Goal: Information Seeking & Learning: Learn about a topic

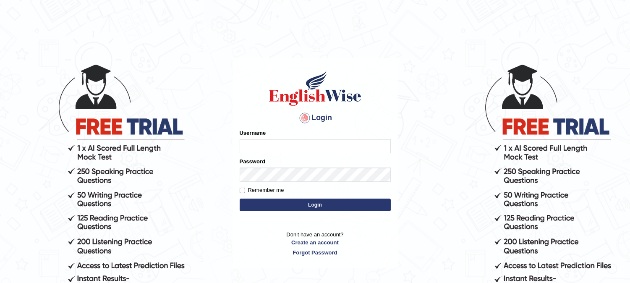
type input "9bands"
click at [282, 201] on button "Login" at bounding box center [314, 204] width 151 height 13
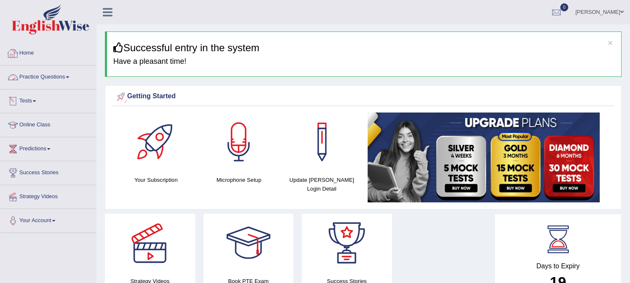
click at [62, 73] on link "Practice Questions" at bounding box center [48, 75] width 96 height 21
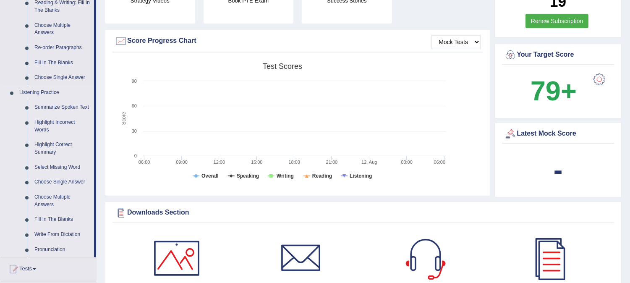
scroll to position [326, 0]
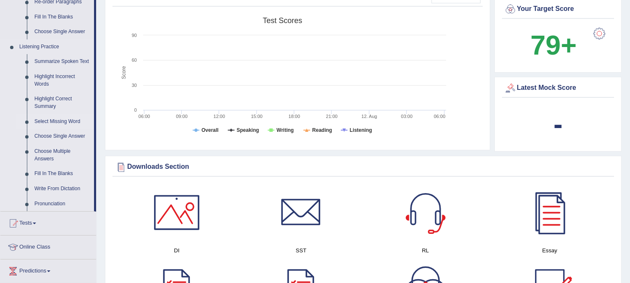
click at [43, 118] on link "Select Missing Word" at bounding box center [62, 121] width 63 height 15
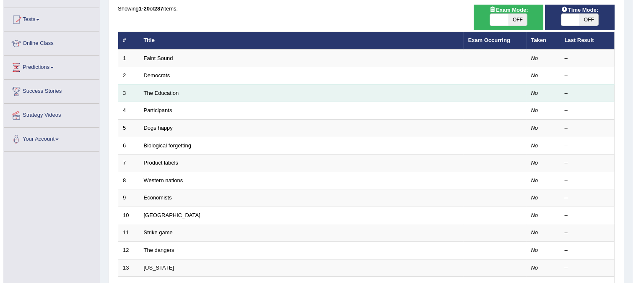
scroll to position [93, 0]
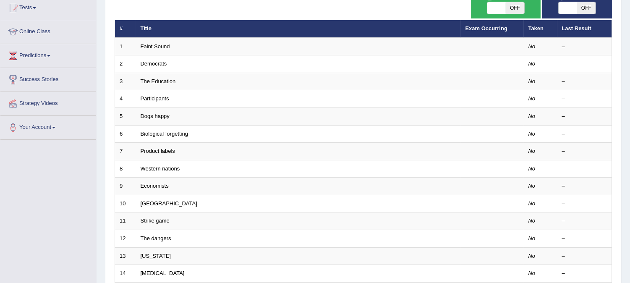
click at [509, 6] on span "OFF" at bounding box center [514, 8] width 18 height 12
checkbox input "true"
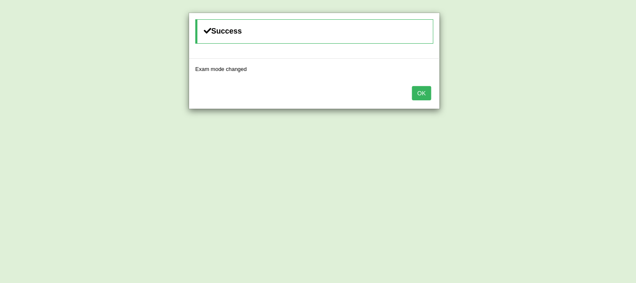
click at [428, 89] on button "OK" at bounding box center [421, 93] width 19 height 14
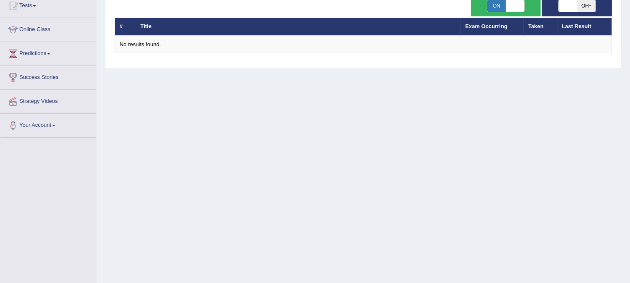
click at [582, 10] on span "OFF" at bounding box center [586, 6] width 18 height 12
checkbox input "true"
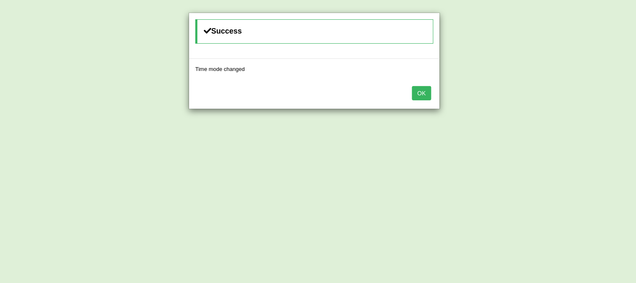
click at [426, 90] on button "OK" at bounding box center [421, 93] width 19 height 14
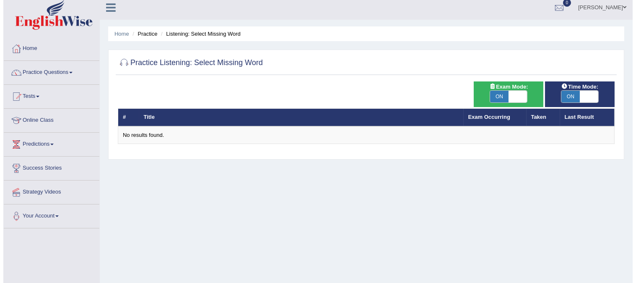
scroll to position [0, 0]
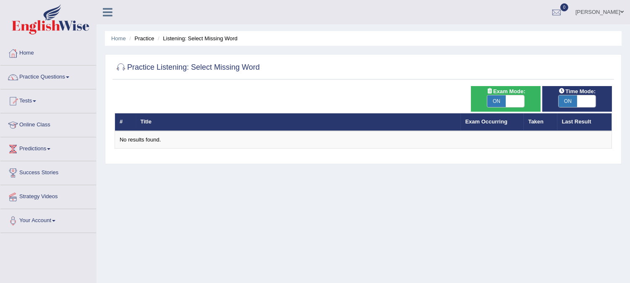
click at [497, 100] on span "ON" at bounding box center [496, 101] width 18 height 12
checkbox input "false"
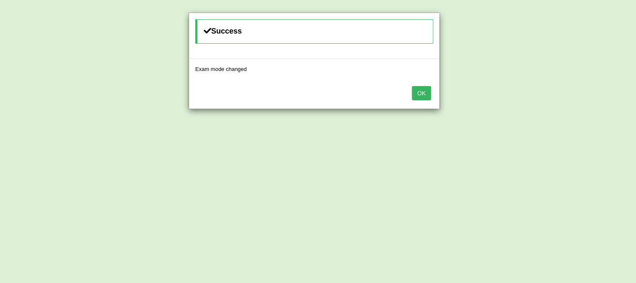
click at [421, 91] on button "OK" at bounding box center [421, 93] width 19 height 14
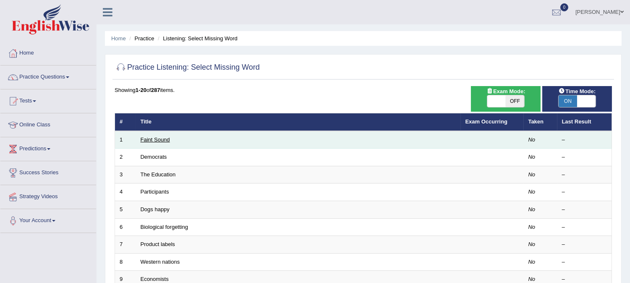
click at [159, 139] on link "Faint Sound" at bounding box center [154, 139] width 29 height 6
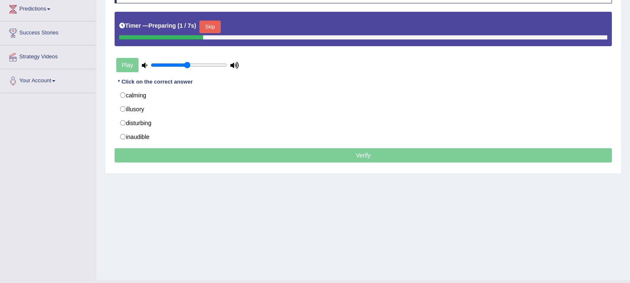
scroll to position [93, 0]
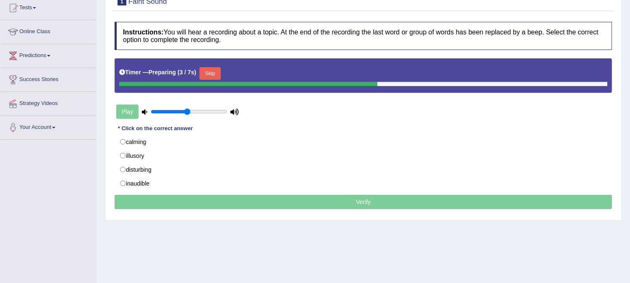
click at [220, 78] on button "Skip" at bounding box center [209, 73] width 21 height 13
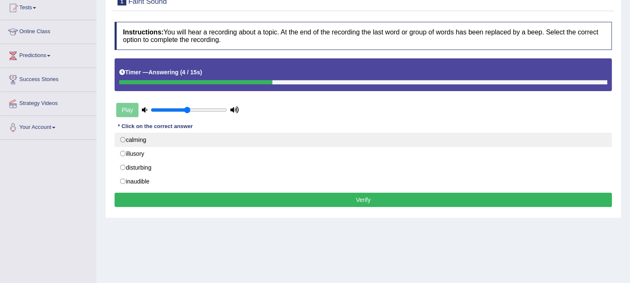
click at [125, 141] on label "calming" at bounding box center [362, 140] width 497 height 14
radio input "true"
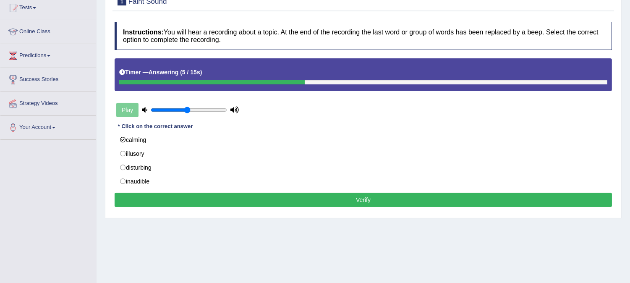
click at [175, 199] on button "Verify" at bounding box center [362, 200] width 497 height 14
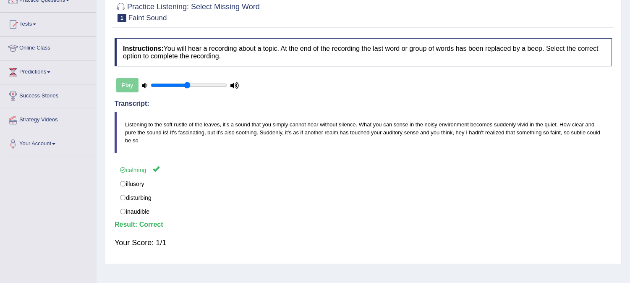
scroll to position [0, 0]
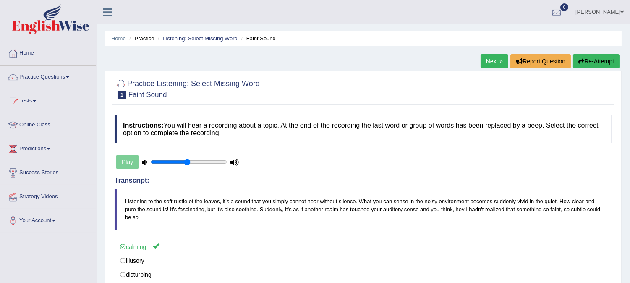
click at [492, 65] on link "Next »" at bounding box center [494, 61] width 28 height 14
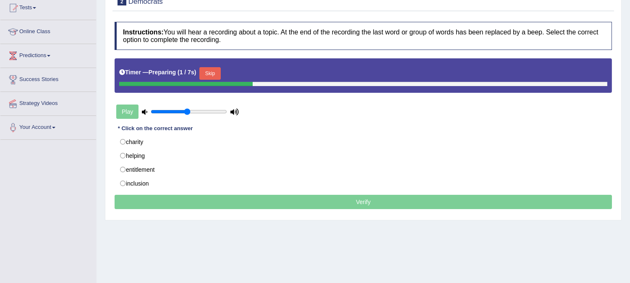
click at [219, 75] on button "Skip" at bounding box center [209, 73] width 21 height 13
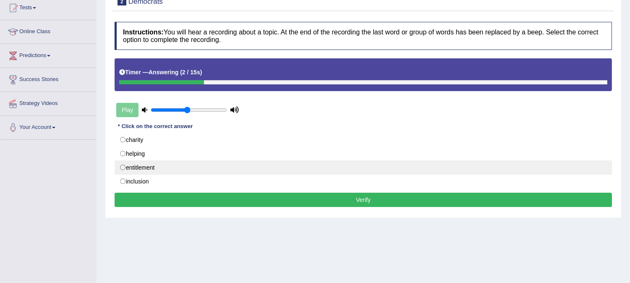
click at [144, 166] on label "entitlement" at bounding box center [362, 167] width 497 height 14
radio input "true"
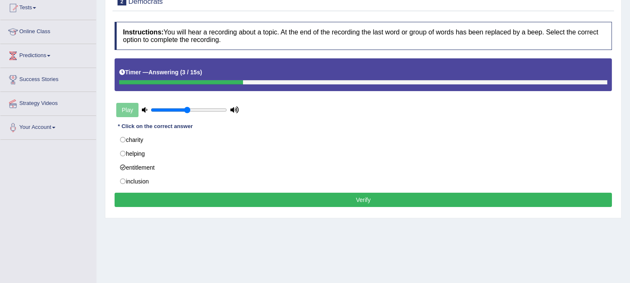
click at [170, 198] on button "Verify" at bounding box center [362, 200] width 497 height 14
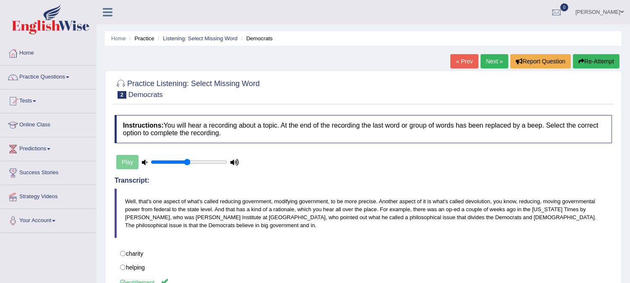
click at [492, 63] on link "Next »" at bounding box center [494, 61] width 28 height 14
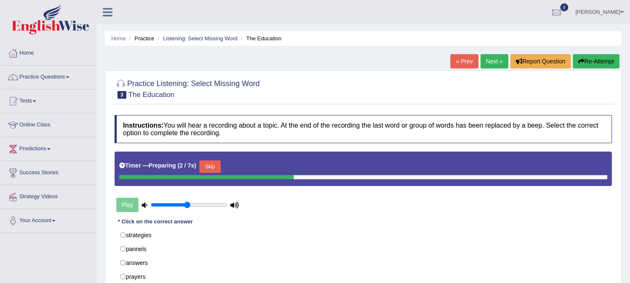
click at [220, 167] on button "Skip" at bounding box center [209, 166] width 21 height 13
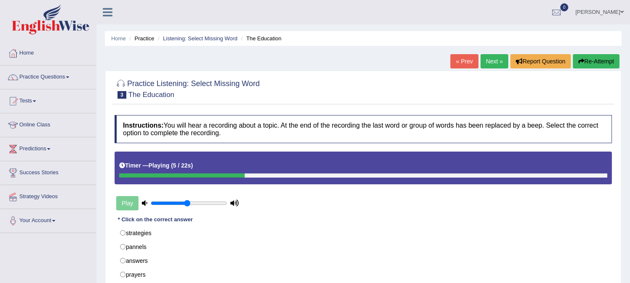
scroll to position [47, 0]
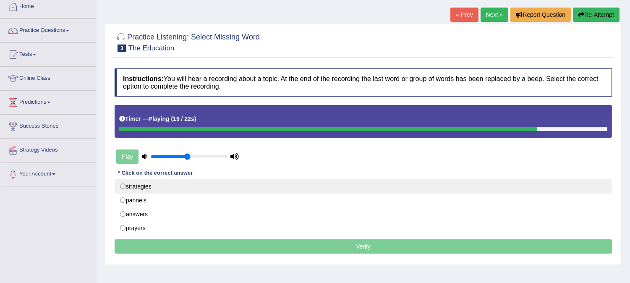
click at [158, 186] on label "strategies" at bounding box center [362, 186] width 497 height 14
radio input "true"
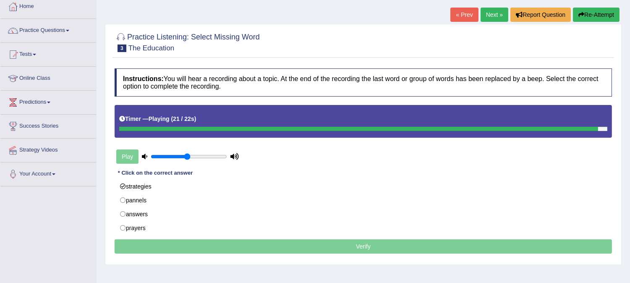
click at [262, 246] on p "Verify" at bounding box center [362, 246] width 497 height 14
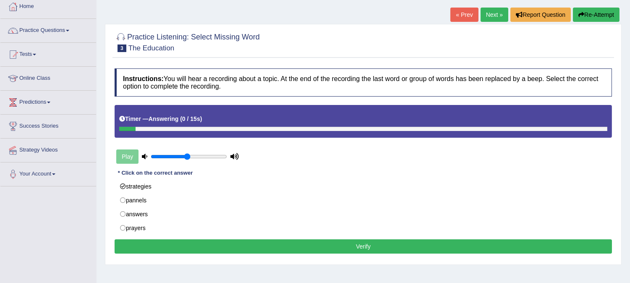
click at [302, 241] on div "Instructions: You will hear a recording about a topic. At the end of the record…" at bounding box center [362, 162] width 501 height 196
drag, startPoint x: 311, startPoint y: 244, endPoint x: 314, endPoint y: 240, distance: 5.1
click at [311, 245] on button "Verify" at bounding box center [362, 246] width 497 height 14
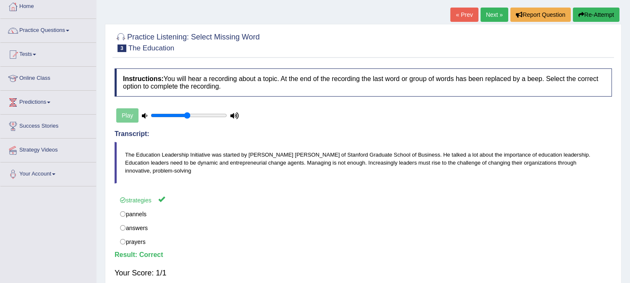
click at [497, 17] on link "Next »" at bounding box center [494, 15] width 28 height 14
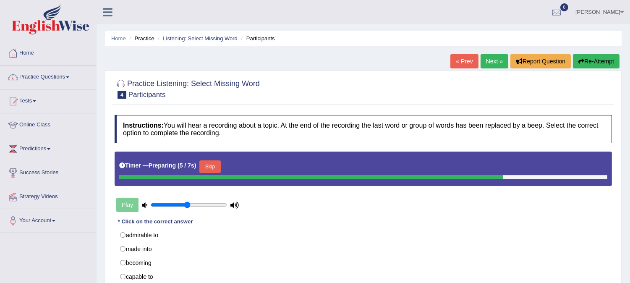
click at [210, 160] on button "Skip" at bounding box center [209, 166] width 21 height 13
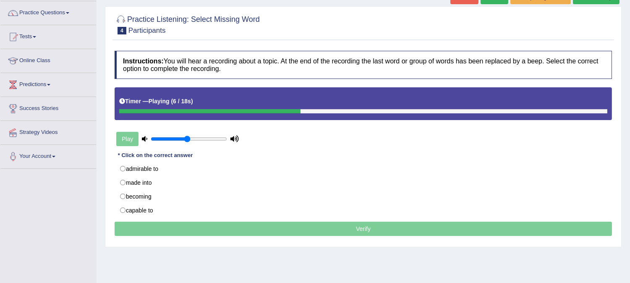
scroll to position [140, 0]
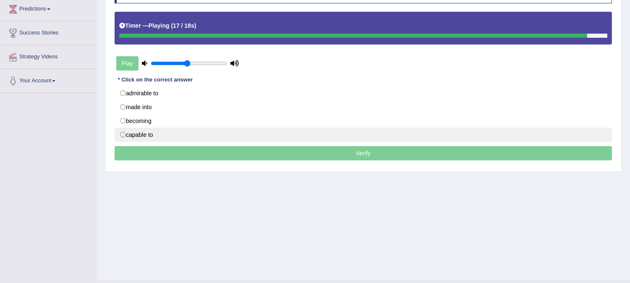
click at [161, 133] on label "capable to" at bounding box center [362, 134] width 497 height 14
radio input "true"
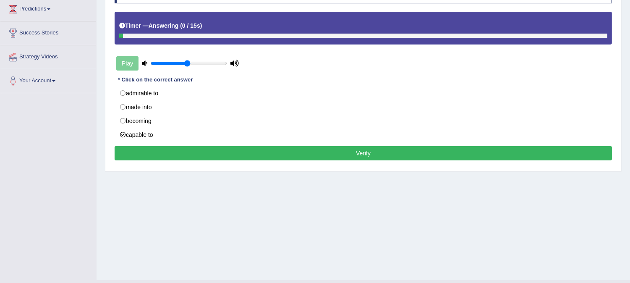
click at [192, 157] on button "Verify" at bounding box center [362, 153] width 497 height 14
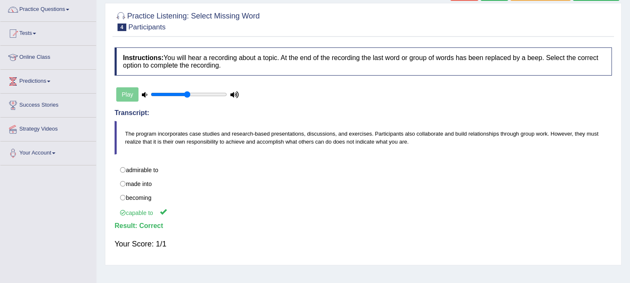
scroll to position [0, 0]
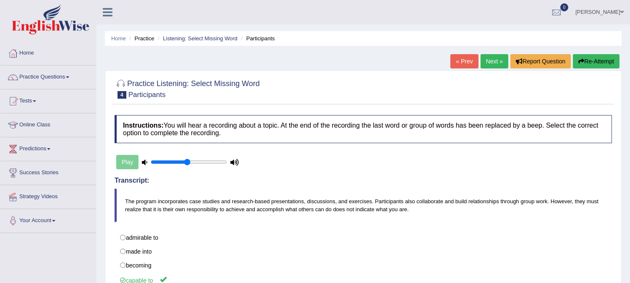
click at [480, 65] on link "Next »" at bounding box center [494, 61] width 28 height 14
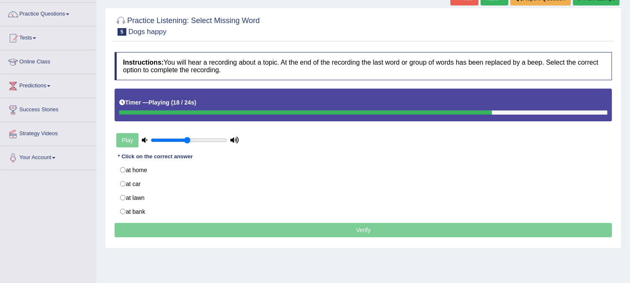
scroll to position [47, 0]
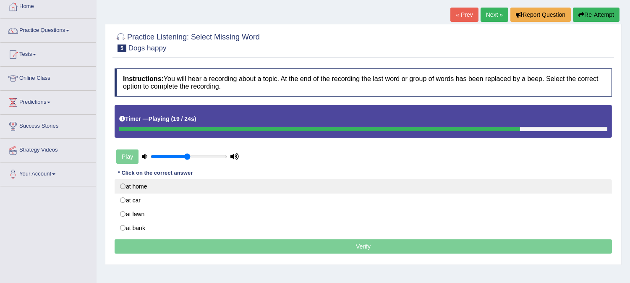
click at [141, 186] on label "at home" at bounding box center [362, 186] width 497 height 14
radio input "true"
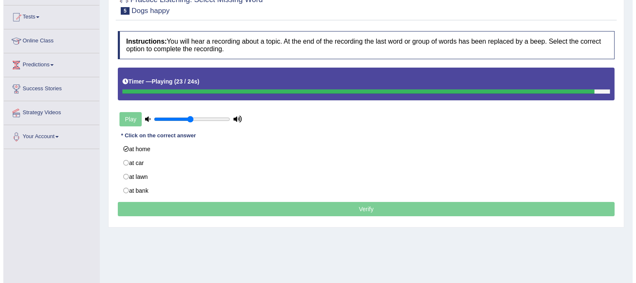
scroll to position [140, 0]
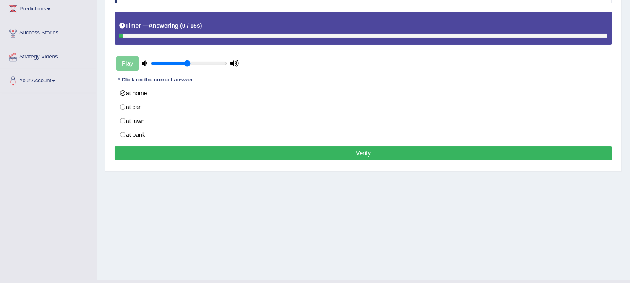
click at [281, 154] on button "Verify" at bounding box center [362, 153] width 497 height 14
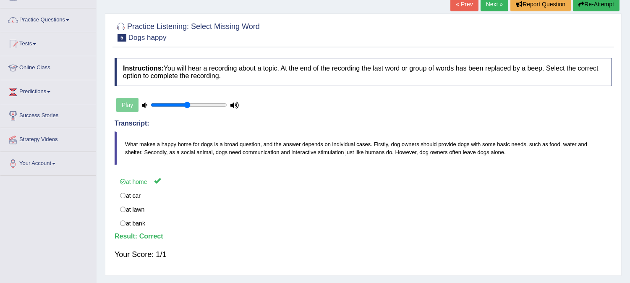
scroll to position [0, 0]
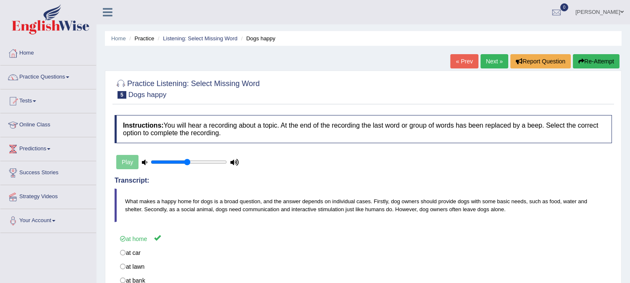
click at [484, 65] on link "Next »" at bounding box center [494, 61] width 28 height 14
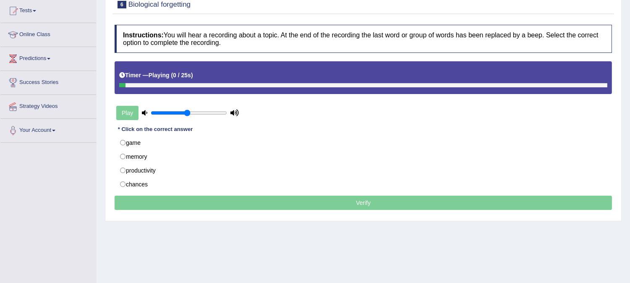
scroll to position [93, 0]
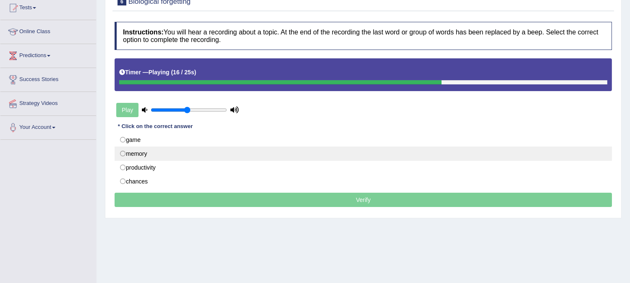
click at [151, 157] on label "memory" at bounding box center [362, 153] width 497 height 14
radio input "true"
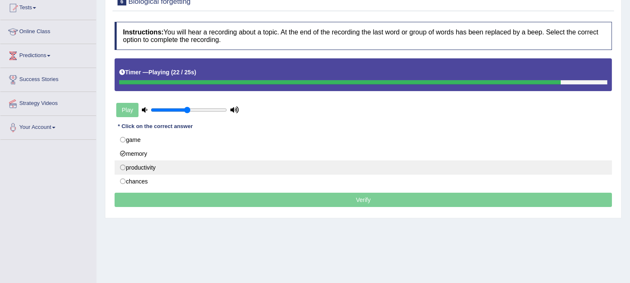
click at [164, 173] on label "productivity" at bounding box center [362, 167] width 497 height 14
radio input "true"
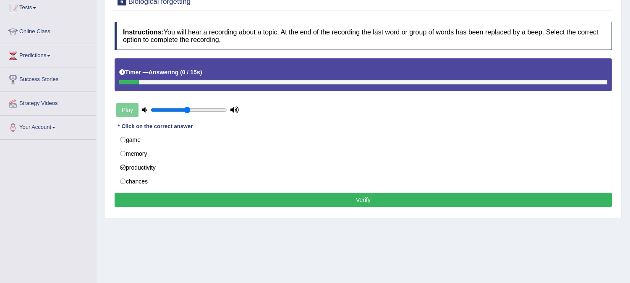
click at [206, 202] on button "Verify" at bounding box center [362, 200] width 497 height 14
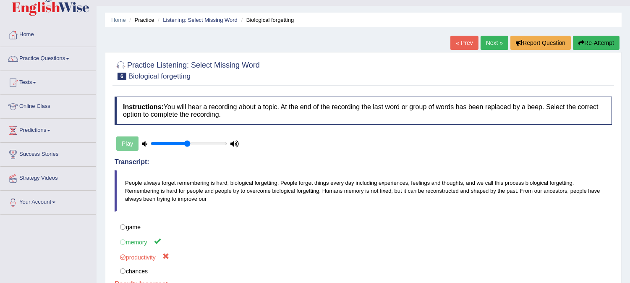
scroll to position [0, 0]
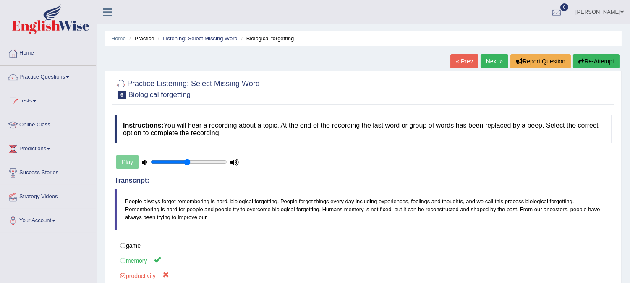
click at [584, 60] on button "Re-Attempt" at bounding box center [595, 61] width 47 height 14
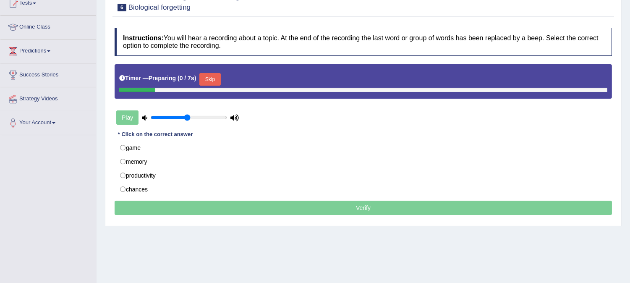
click at [220, 86] on div "Skip" at bounding box center [209, 80] width 21 height 15
click at [219, 82] on button "Skip" at bounding box center [209, 79] width 21 height 13
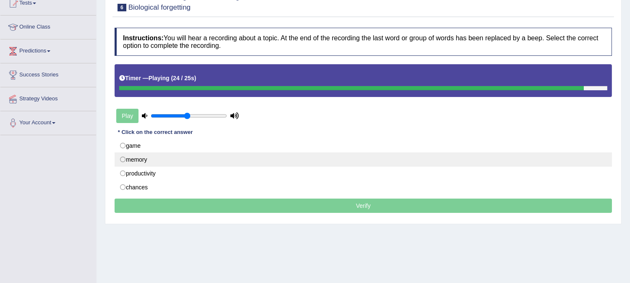
click at [142, 159] on label "memory" at bounding box center [362, 159] width 497 height 14
radio input "true"
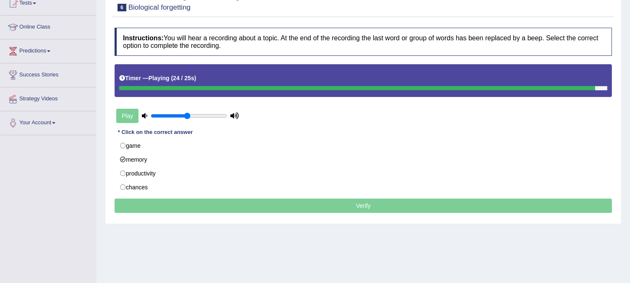
click at [200, 202] on p "Verify" at bounding box center [362, 205] width 497 height 14
click at [208, 213] on p "Verify" at bounding box center [362, 205] width 497 height 14
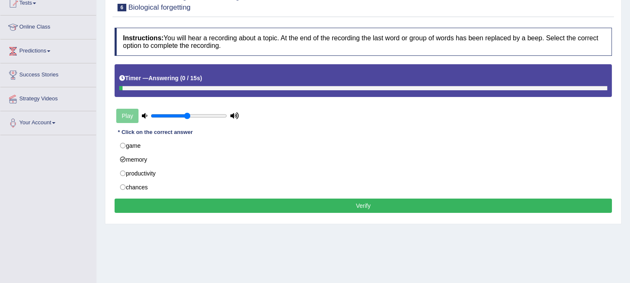
click at [211, 208] on button "Verify" at bounding box center [362, 205] width 497 height 14
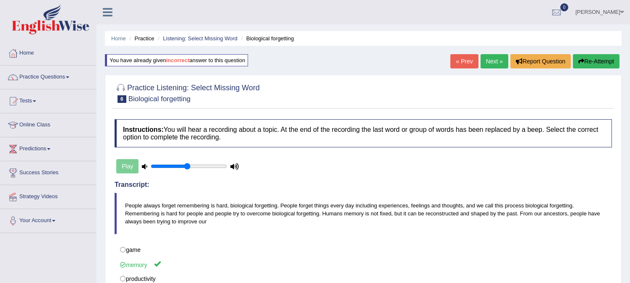
click at [488, 65] on link "Next »" at bounding box center [494, 61] width 28 height 14
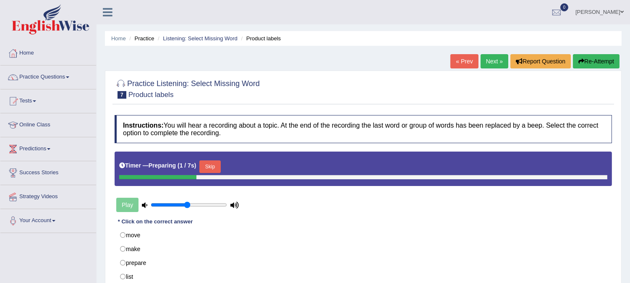
click at [211, 166] on button "Skip" at bounding box center [209, 166] width 21 height 13
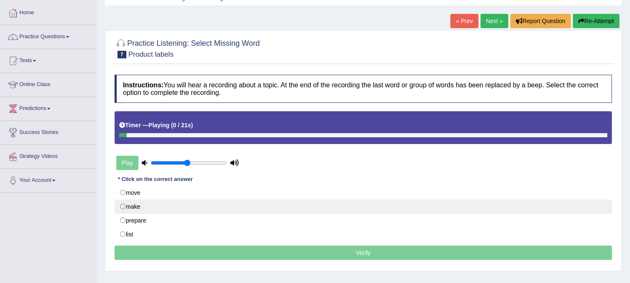
scroll to position [93, 0]
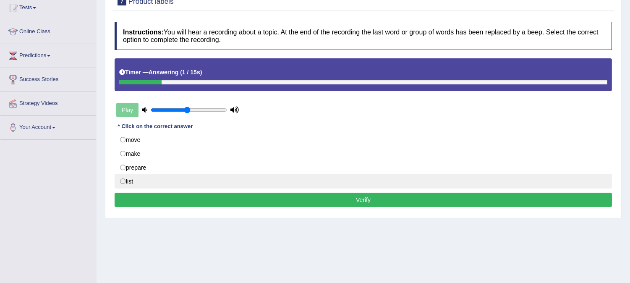
click at [169, 182] on label "list" at bounding box center [362, 181] width 497 height 14
radio input "true"
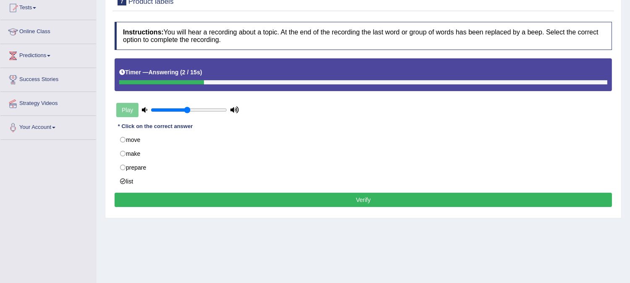
click at [177, 200] on button "Verify" at bounding box center [362, 200] width 497 height 14
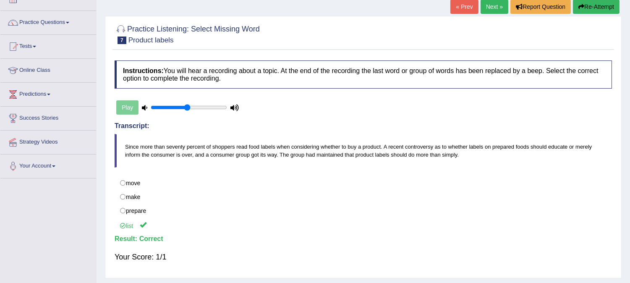
scroll to position [0, 0]
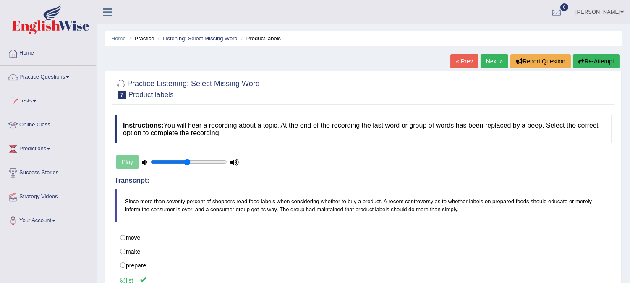
click at [494, 62] on link "Next »" at bounding box center [494, 61] width 28 height 14
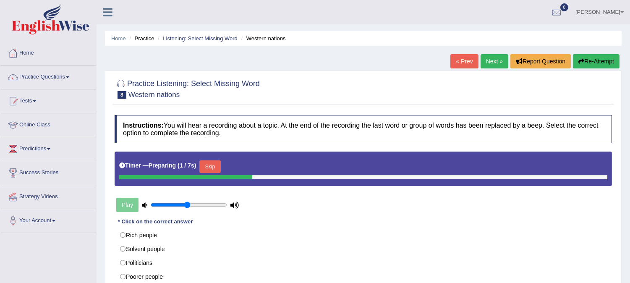
click at [210, 168] on button "Skip" at bounding box center [209, 166] width 21 height 13
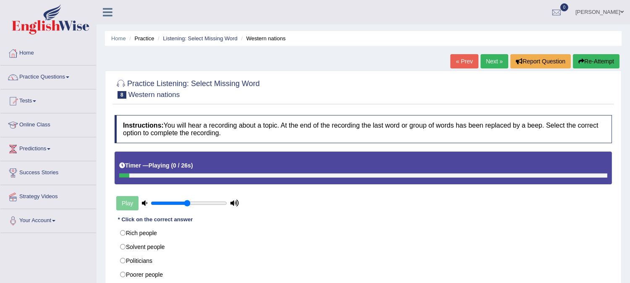
scroll to position [47, 0]
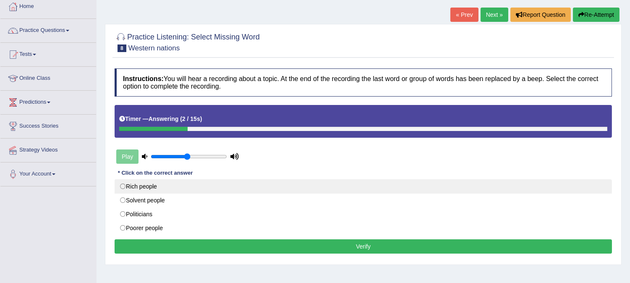
click at [133, 190] on label "Rich people" at bounding box center [362, 186] width 497 height 14
radio input "true"
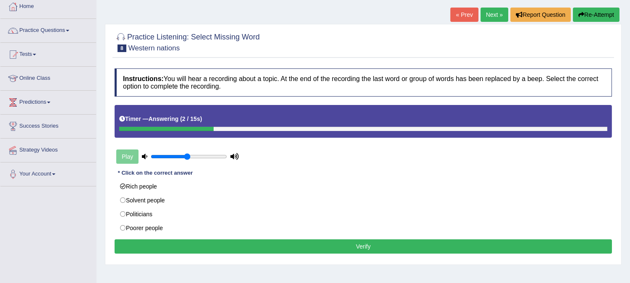
click at [158, 243] on button "Verify" at bounding box center [362, 246] width 497 height 14
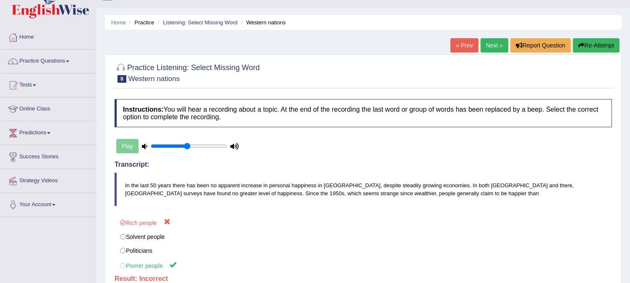
scroll to position [0, 0]
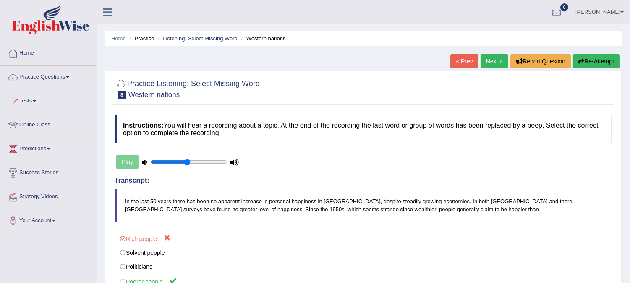
click at [491, 65] on link "Next »" at bounding box center [494, 61] width 28 height 14
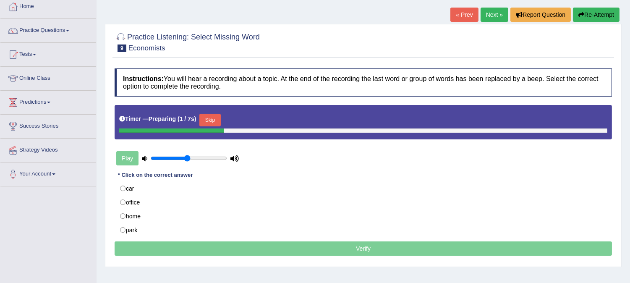
click at [220, 119] on button "Skip" at bounding box center [209, 120] width 21 height 13
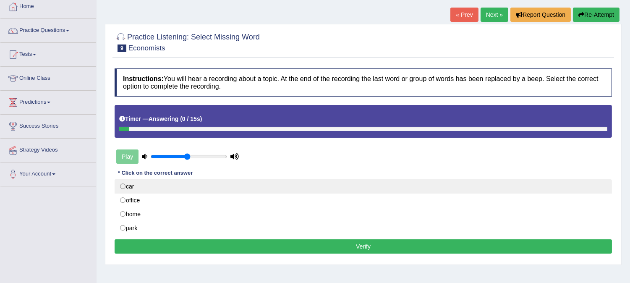
click at [132, 186] on label "car" at bounding box center [362, 186] width 497 height 14
radio input "true"
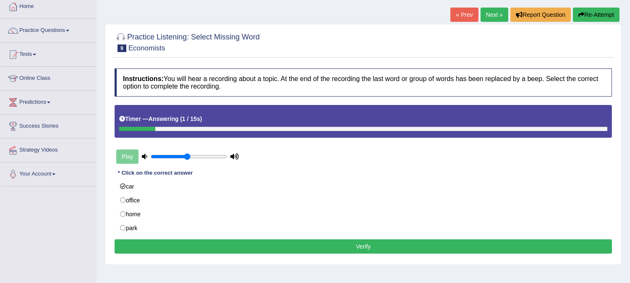
click at [183, 253] on button "Verify" at bounding box center [362, 246] width 497 height 14
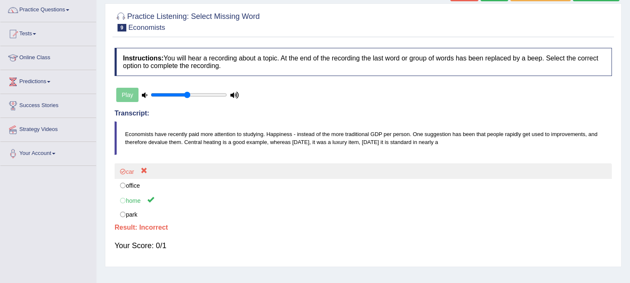
scroll to position [47, 0]
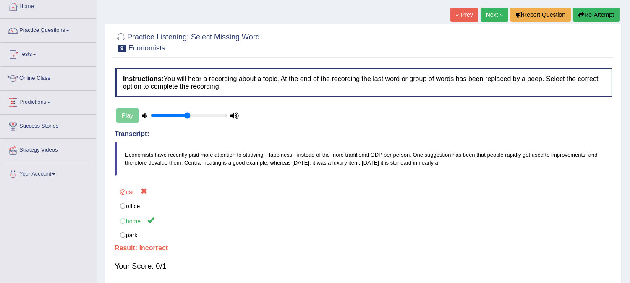
click at [586, 18] on button "Re-Attempt" at bounding box center [595, 15] width 47 height 14
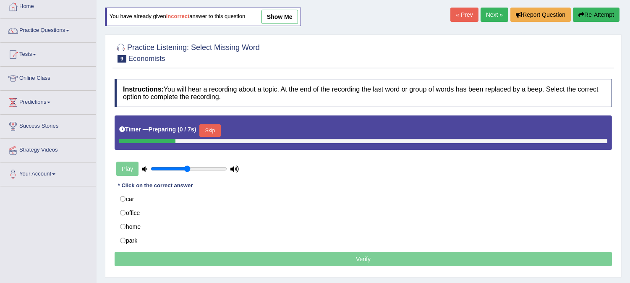
click at [213, 131] on button "Skip" at bounding box center [209, 130] width 21 height 13
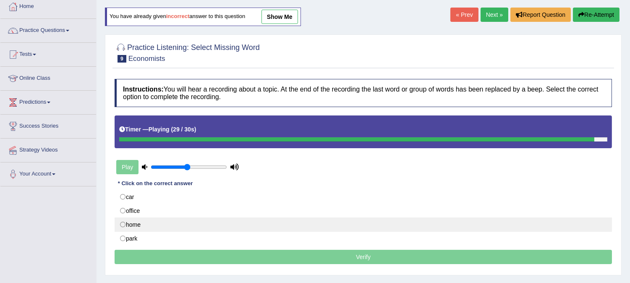
click at [147, 225] on label "home" at bounding box center [362, 224] width 497 height 14
radio input "true"
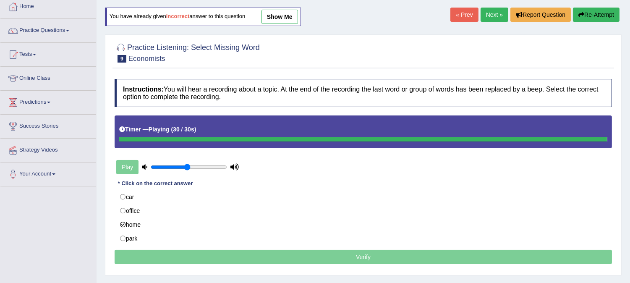
click at [187, 254] on button "Verify" at bounding box center [362, 257] width 497 height 14
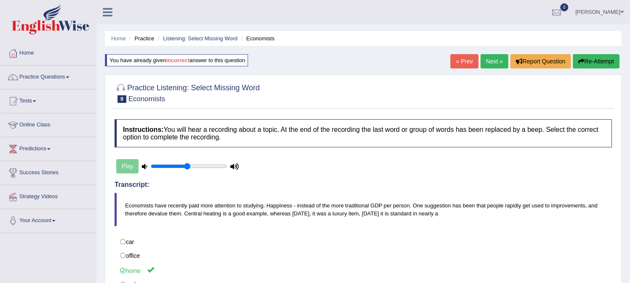
click at [498, 61] on link "Next »" at bounding box center [494, 61] width 28 height 14
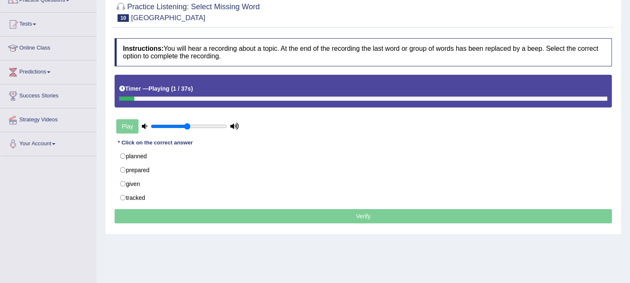
scroll to position [93, 0]
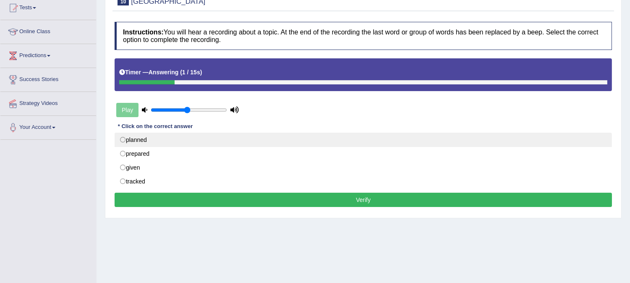
click at [193, 142] on label "planned" at bounding box center [362, 140] width 497 height 14
radio input "true"
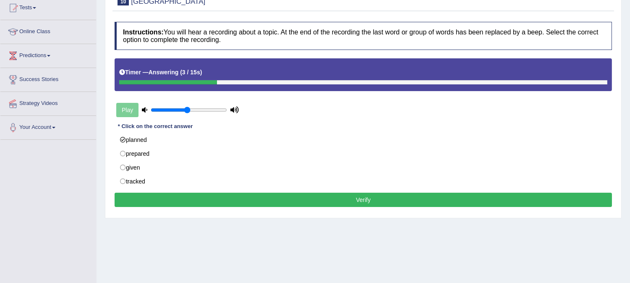
click at [170, 200] on button "Verify" at bounding box center [362, 200] width 497 height 14
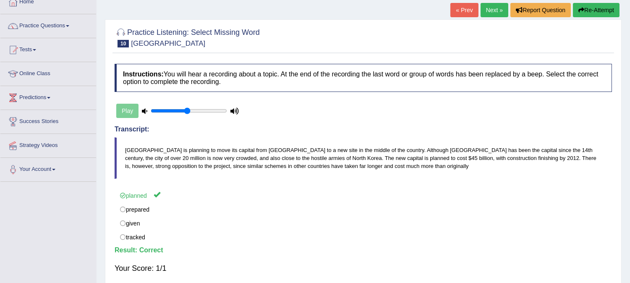
scroll to position [0, 0]
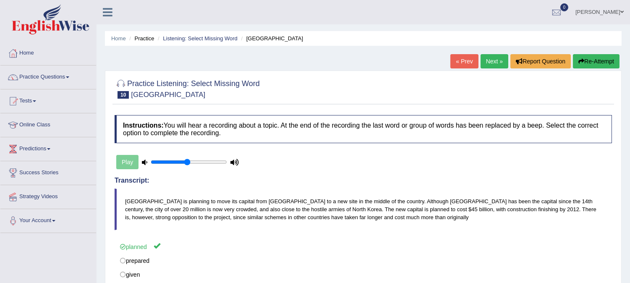
click at [491, 66] on link "Next »" at bounding box center [494, 61] width 28 height 14
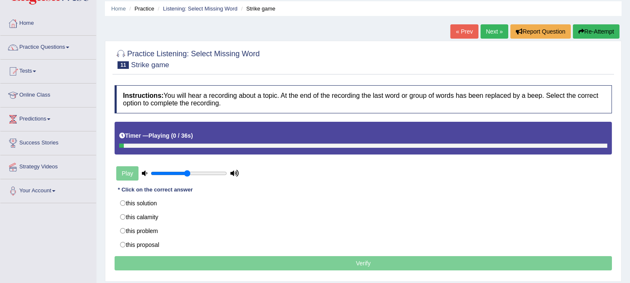
scroll to position [47, 0]
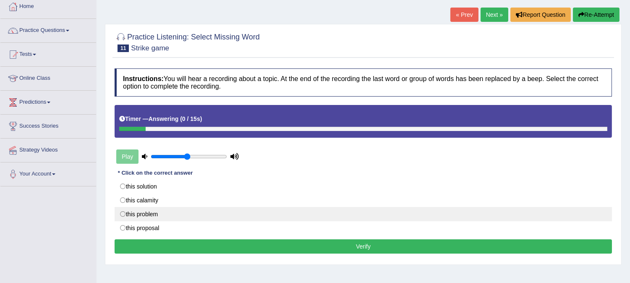
click at [161, 212] on label "this problem" at bounding box center [362, 214] width 497 height 14
radio input "true"
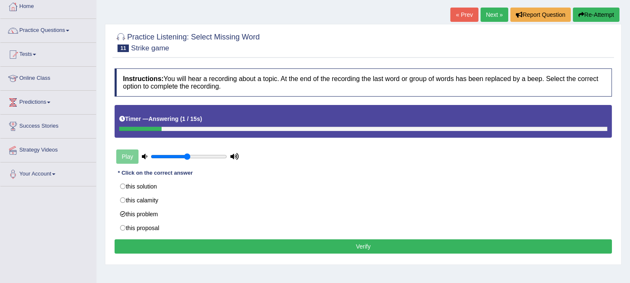
click at [177, 245] on button "Verify" at bounding box center [362, 246] width 497 height 14
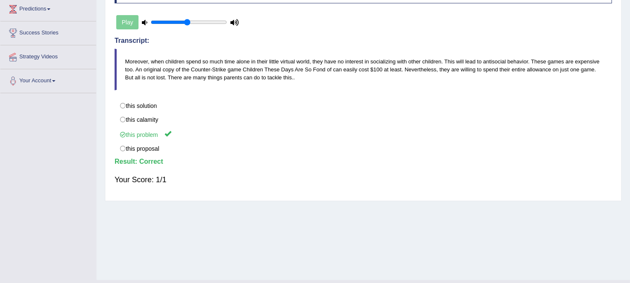
scroll to position [0, 0]
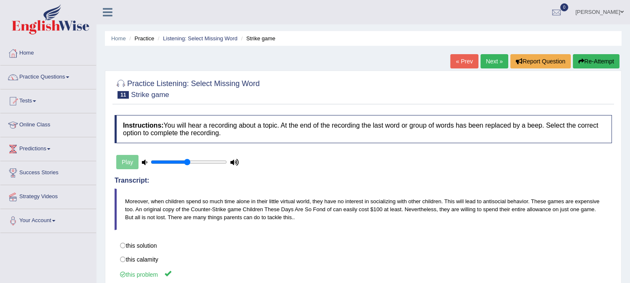
click at [487, 67] on link "Next »" at bounding box center [494, 61] width 28 height 14
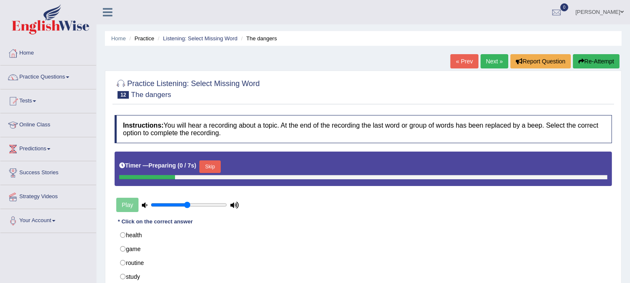
click at [219, 164] on button "Skip" at bounding box center [209, 166] width 21 height 13
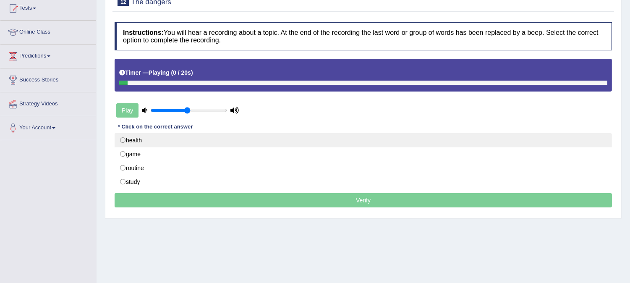
scroll to position [93, 0]
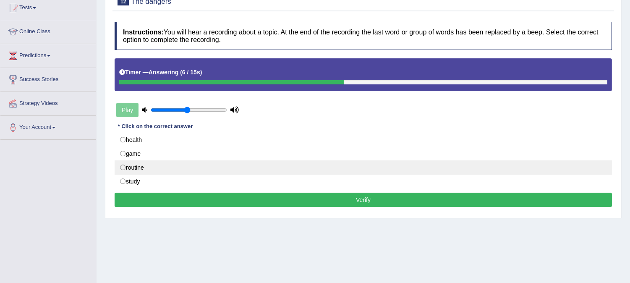
click at [143, 169] on label "routine" at bounding box center [362, 167] width 497 height 14
radio input "true"
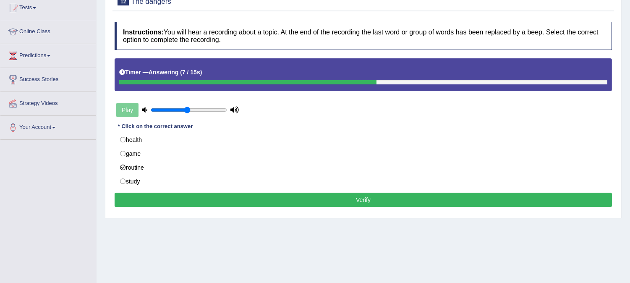
click at [145, 195] on button "Verify" at bounding box center [362, 200] width 497 height 14
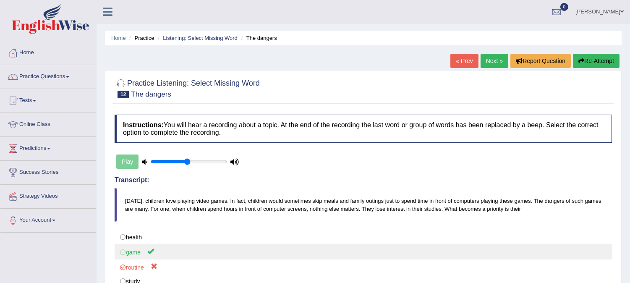
scroll to position [0, 0]
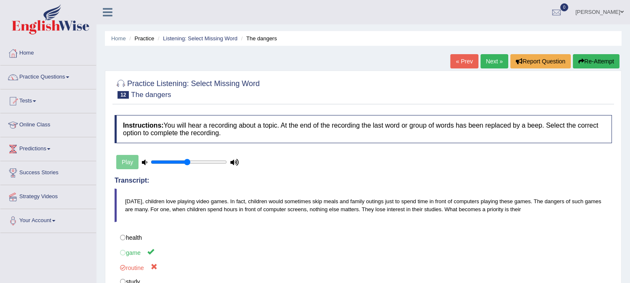
click at [580, 58] on icon "button" at bounding box center [581, 61] width 6 height 6
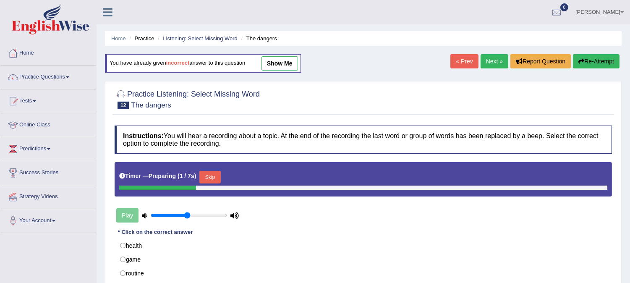
click at [212, 177] on button "Skip" at bounding box center [209, 177] width 21 height 13
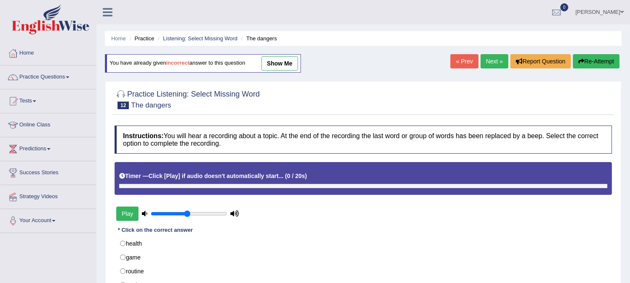
scroll to position [140, 0]
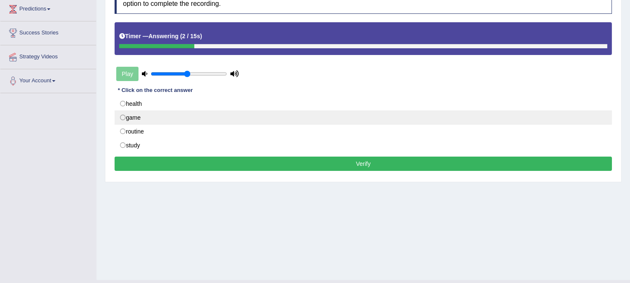
click at [217, 123] on label "game" at bounding box center [362, 117] width 497 height 14
radio input "true"
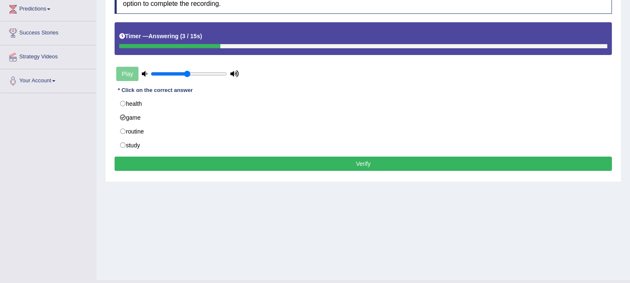
click at [245, 162] on button "Verify" at bounding box center [362, 163] width 497 height 14
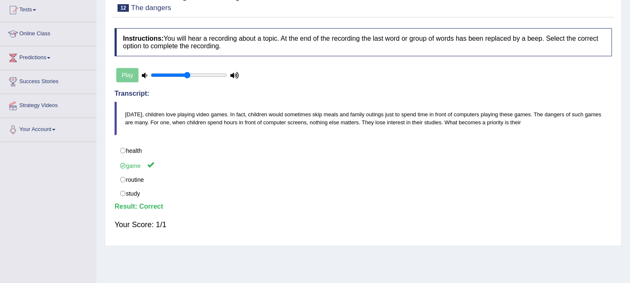
scroll to position [47, 0]
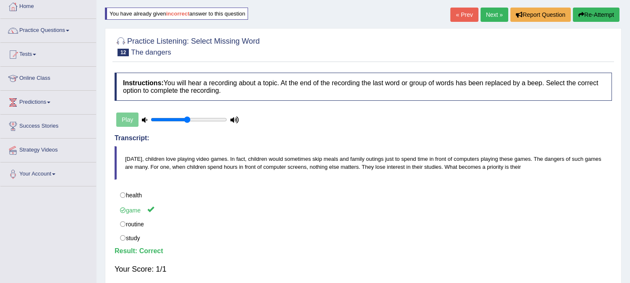
click at [489, 15] on link "Next »" at bounding box center [494, 15] width 28 height 14
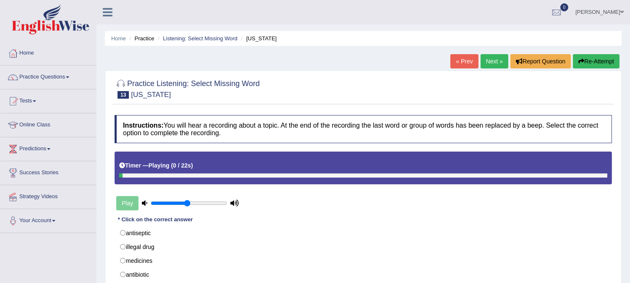
scroll to position [93, 0]
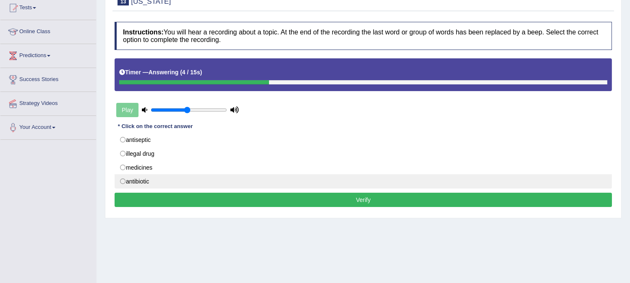
click at [146, 186] on label "antibiotic" at bounding box center [362, 181] width 497 height 14
radio input "true"
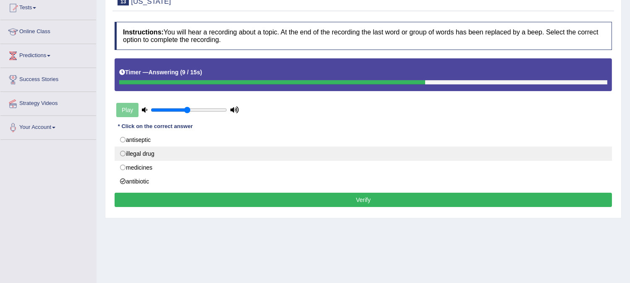
click at [150, 157] on label "illegal drug" at bounding box center [362, 153] width 497 height 14
radio input "true"
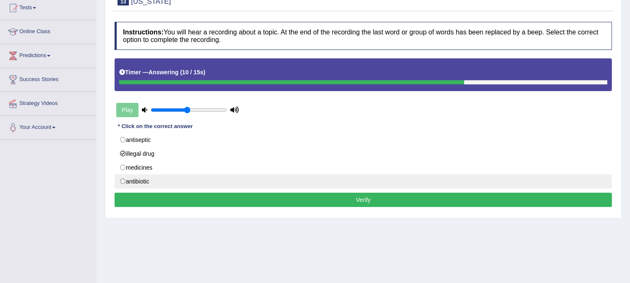
click at [145, 185] on label "antibiotic" at bounding box center [362, 181] width 497 height 14
radio input "true"
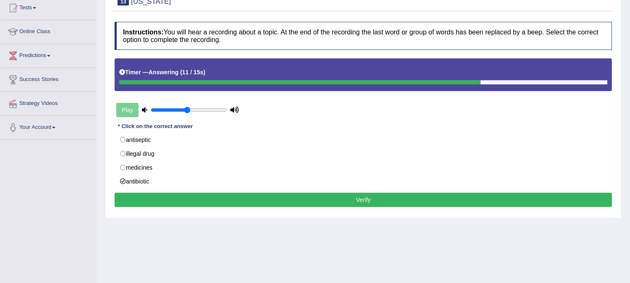
click at [152, 200] on button "Verify" at bounding box center [362, 200] width 497 height 14
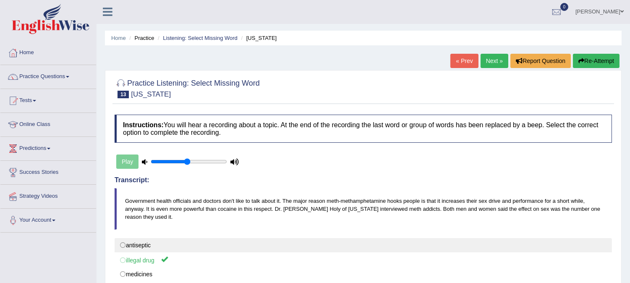
scroll to position [0, 0]
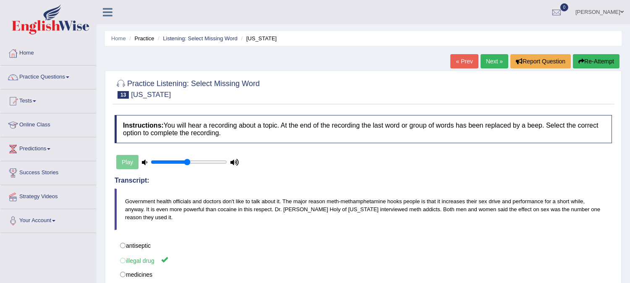
click at [484, 63] on link "Next »" at bounding box center [494, 61] width 28 height 14
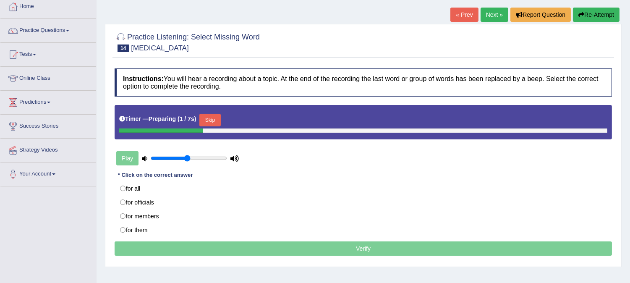
click at [220, 120] on button "Skip" at bounding box center [209, 120] width 21 height 13
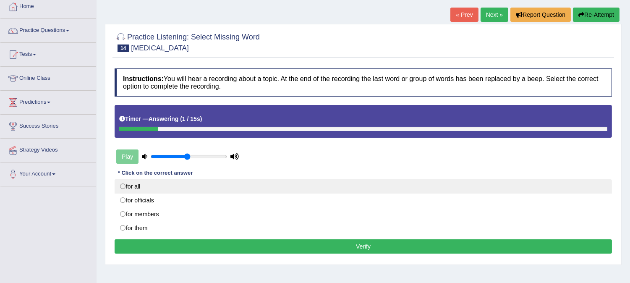
click at [137, 185] on label "for all" at bounding box center [362, 186] width 497 height 14
radio input "true"
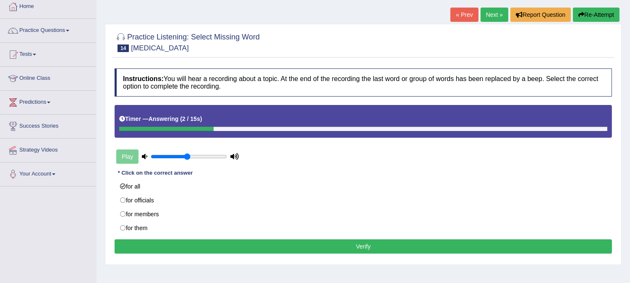
click at [159, 244] on button "Verify" at bounding box center [362, 246] width 497 height 14
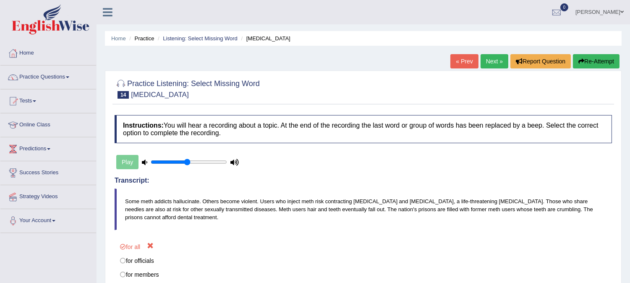
click at [480, 60] on link "Next »" at bounding box center [494, 61] width 28 height 14
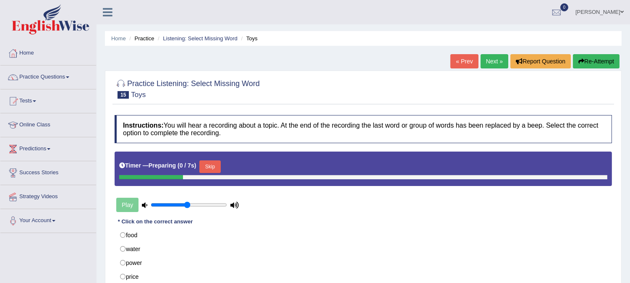
click at [215, 168] on button "Skip" at bounding box center [209, 166] width 21 height 13
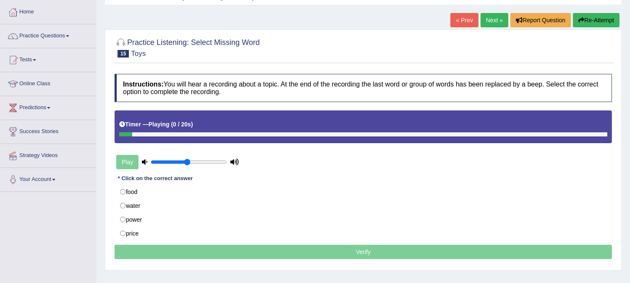
scroll to position [93, 0]
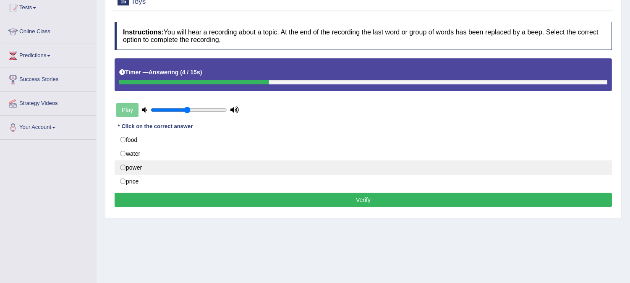
click at [139, 165] on label "power" at bounding box center [362, 167] width 497 height 14
radio input "true"
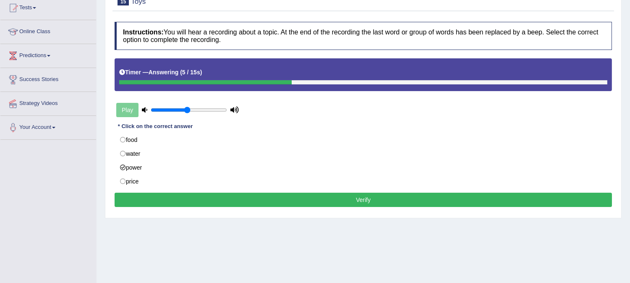
click at [152, 197] on button "Verify" at bounding box center [362, 200] width 497 height 14
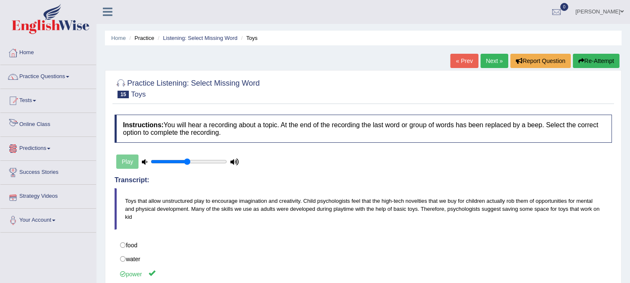
scroll to position [0, 0]
click at [37, 73] on link "Practice Questions" at bounding box center [48, 75] width 96 height 21
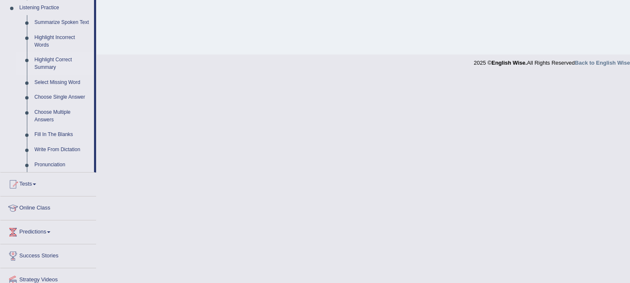
scroll to position [344, 0]
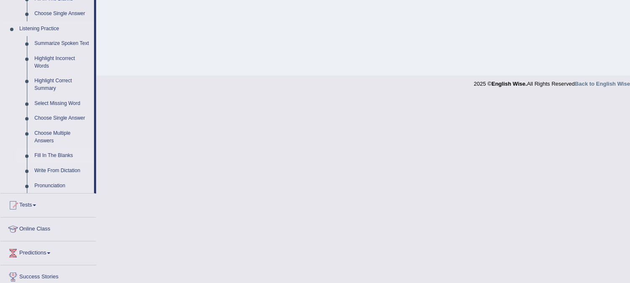
click at [47, 152] on link "Fill In The Blanks" at bounding box center [62, 155] width 63 height 15
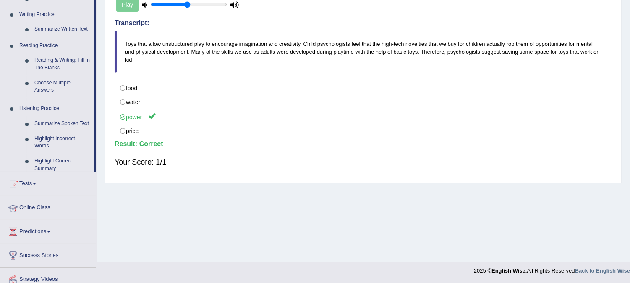
scroll to position [128, 0]
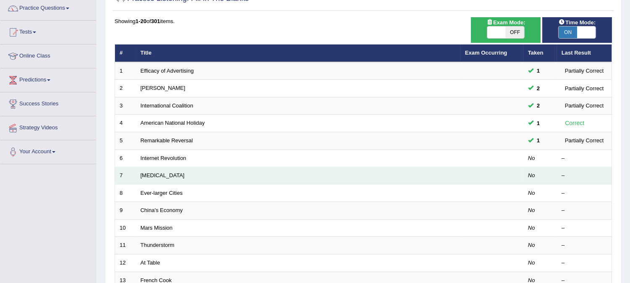
scroll to position [93, 0]
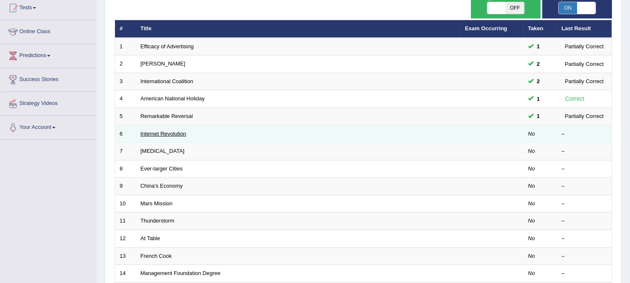
click at [159, 132] on link "Internet Revolution" at bounding box center [163, 133] width 46 height 6
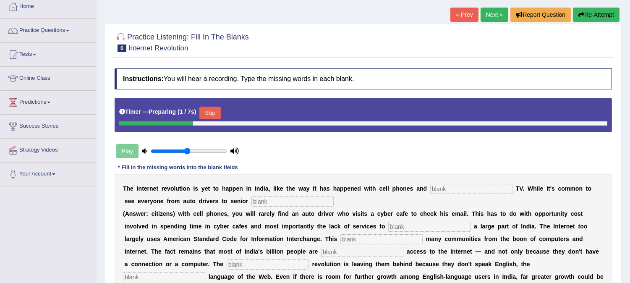
click at [215, 115] on button "Skip" at bounding box center [209, 113] width 21 height 13
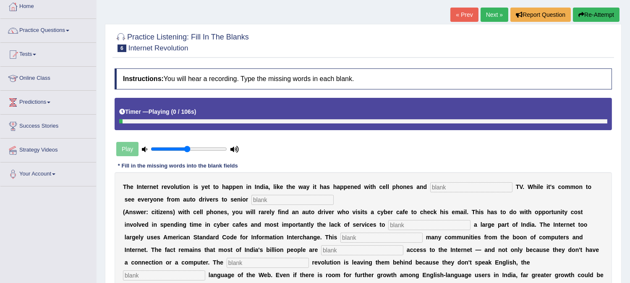
click at [443, 186] on input "text" at bounding box center [471, 187] width 82 height 10
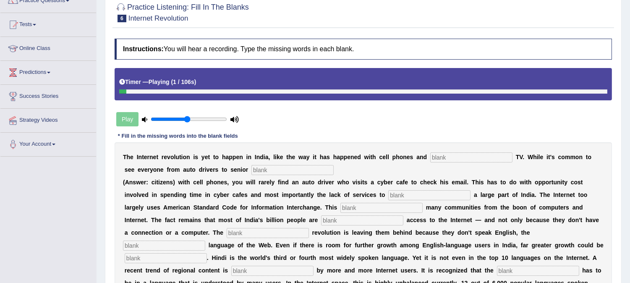
scroll to position [93, 0]
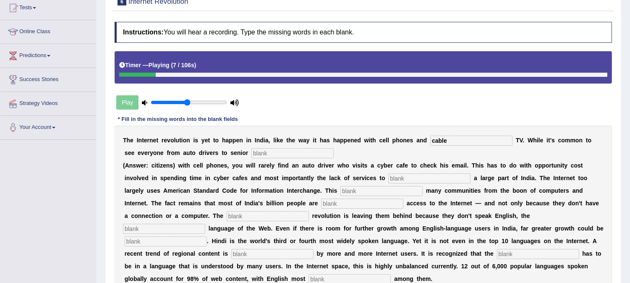
type input "cable"
type input "citizens"
type input "target"
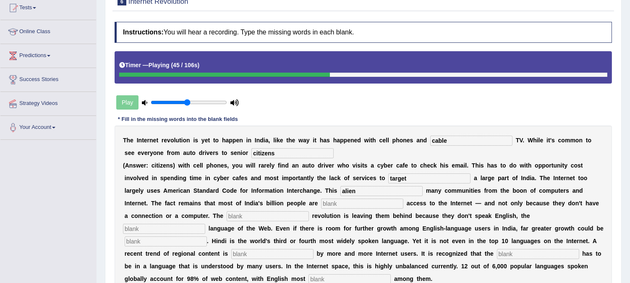
type input "alien"
type input "denied"
type input "digital"
type input "o"
type input "dominent"
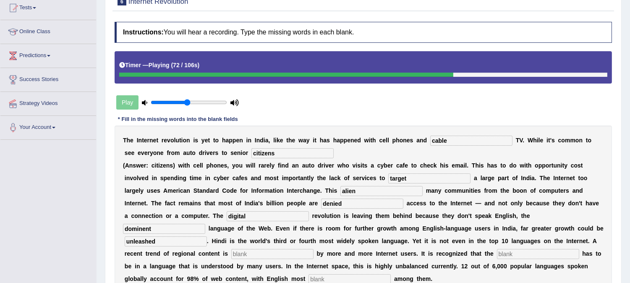
type input "unleashed"
type input "preffered"
type input "content"
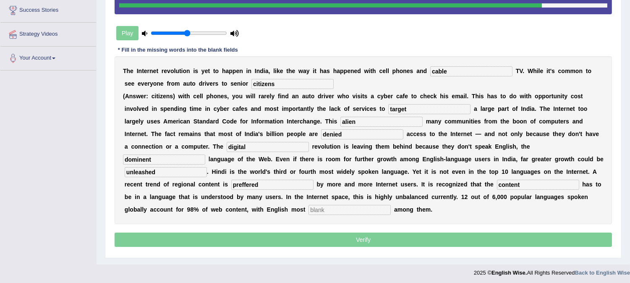
scroll to position [164, 0]
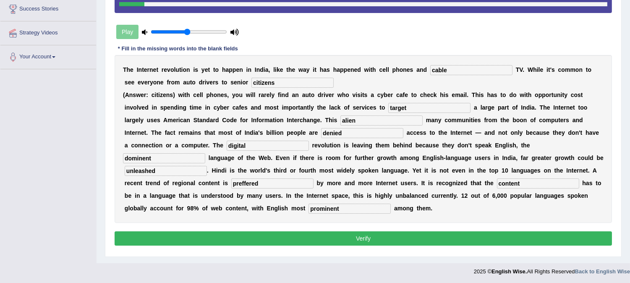
type input "prominent"
type input "preferred"
click at [408, 125] on div "T h e I n t e r n e t r e v o l u t i o n i s y e t t o h a p p e n i n I n d i…" at bounding box center [362, 139] width 497 height 168
click at [384, 118] on input "alien" at bounding box center [381, 120] width 82 height 10
type input "alien"
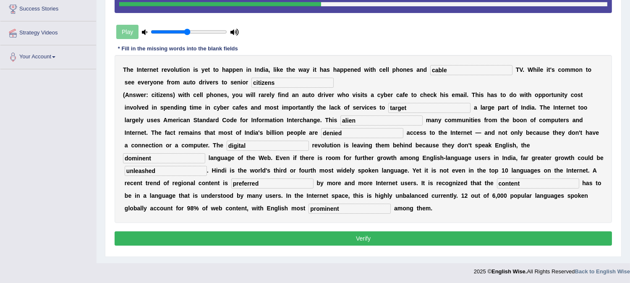
click at [309, 235] on button "Verify" at bounding box center [362, 238] width 497 height 14
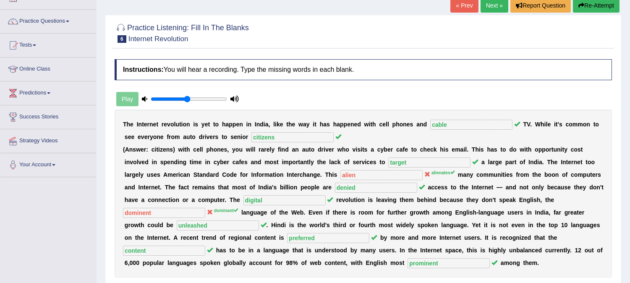
scroll to position [55, 0]
click at [488, 5] on link "Next »" at bounding box center [494, 6] width 28 height 14
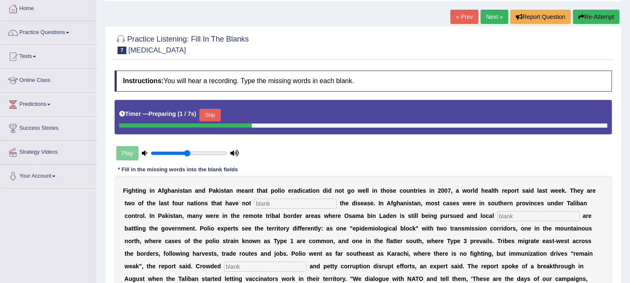
click at [211, 114] on button "Skip" at bounding box center [209, 115] width 21 height 13
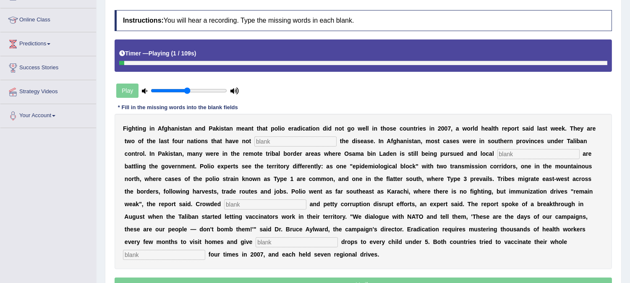
scroll to position [105, 0]
click at [302, 136] on input "text" at bounding box center [295, 141] width 82 height 10
type input "eliminated"
type input "militants"
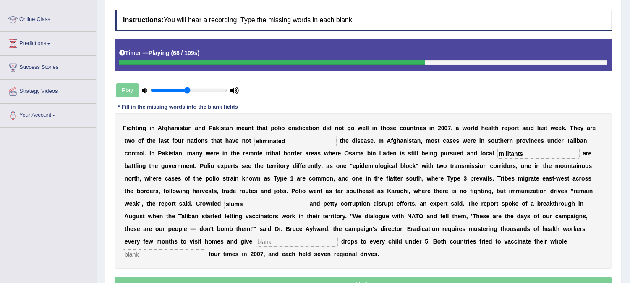
type input "slums"
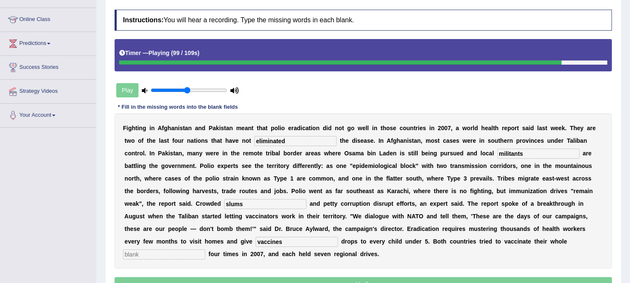
type input "vaccines"
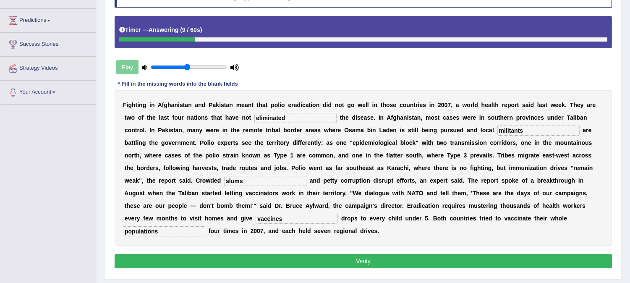
scroll to position [130, 0]
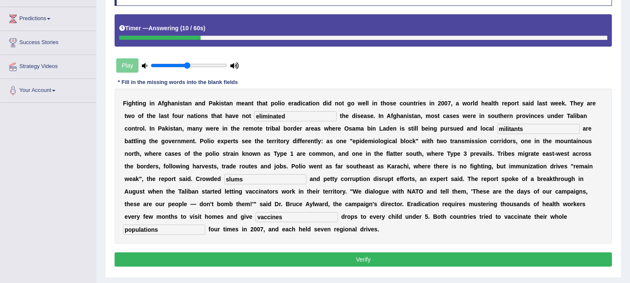
type input "populations"
click at [323, 258] on button "Verify" at bounding box center [362, 259] width 497 height 14
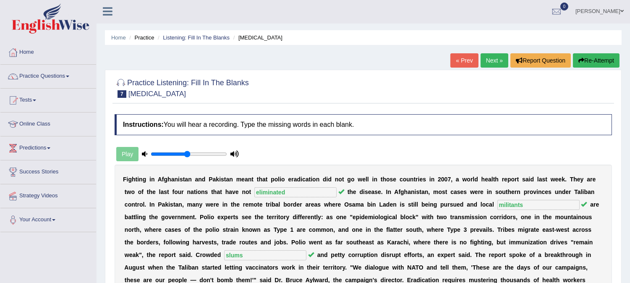
scroll to position [0, 0]
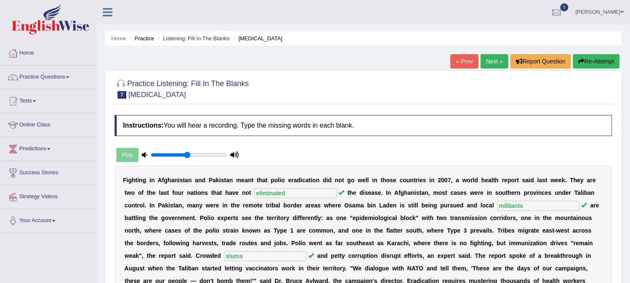
click at [493, 63] on link "Next »" at bounding box center [494, 61] width 28 height 14
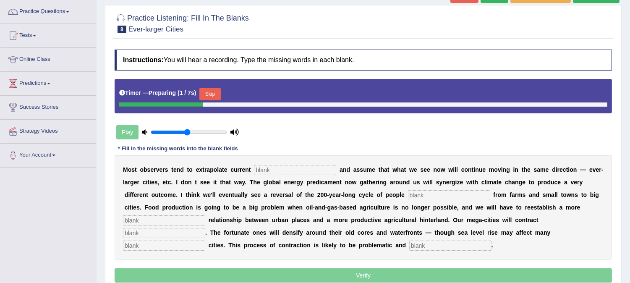
scroll to position [66, 0]
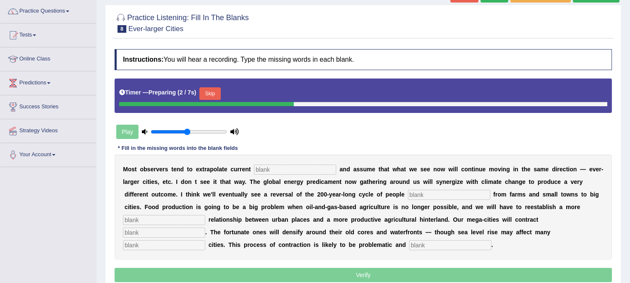
drag, startPoint x: 211, startPoint y: 86, endPoint x: 211, endPoint y: 92, distance: 5.9
click at [211, 92] on button "Skip" at bounding box center [209, 93] width 21 height 13
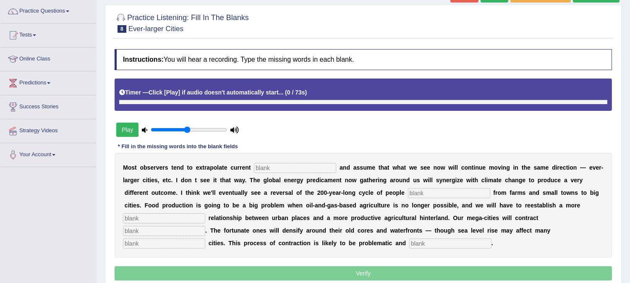
click at [211, 92] on div "Timer — Click [Play] if audio doesn't automatically start... ( 0 / 73s )" at bounding box center [363, 92] width 488 height 15
click at [299, 164] on div "M o s t o b s e r v e r s t e n d t o e x t r a p o l a t e c u r r e n t a n d…" at bounding box center [362, 205] width 497 height 105
click at [299, 164] on input "text" at bounding box center [295, 168] width 82 height 10
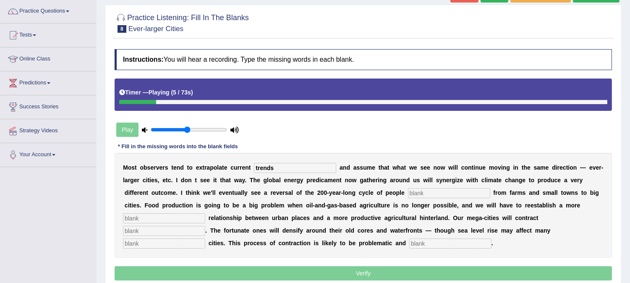
type input "trends"
type input "movings"
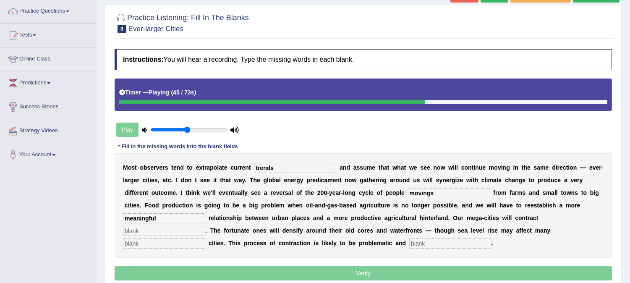
type input "meaningful"
type input "sustantially"
type input "harbour"
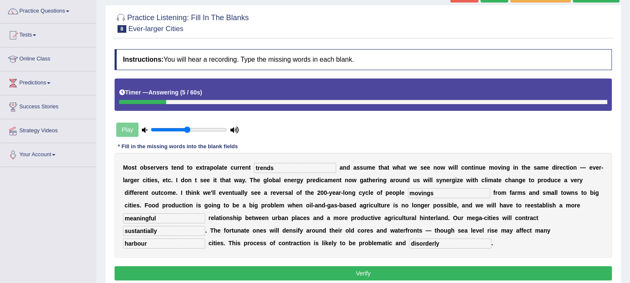
type input "disorderly"
click at [299, 164] on input "trends" at bounding box center [295, 168] width 82 height 10
click at [169, 220] on input "meaningful" at bounding box center [164, 218] width 82 height 10
click at [166, 228] on input "sustantially" at bounding box center [164, 231] width 82 height 10
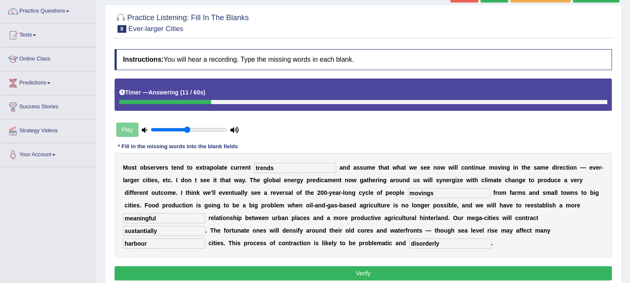
click at [166, 228] on input "sustantially" at bounding box center [164, 231] width 82 height 10
type input "substantially"
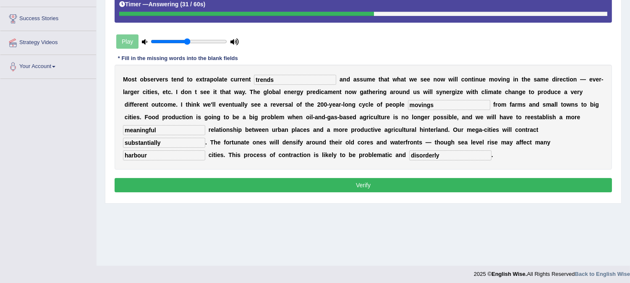
scroll to position [157, 0]
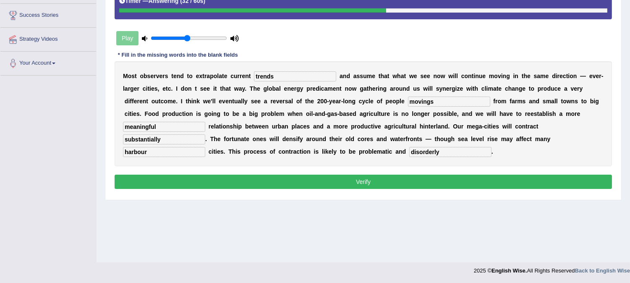
click at [229, 179] on button "Verify" at bounding box center [362, 181] width 497 height 14
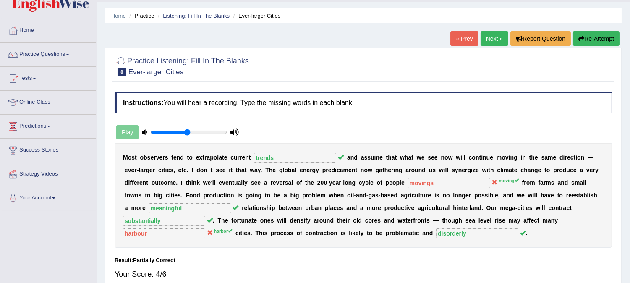
scroll to position [0, 0]
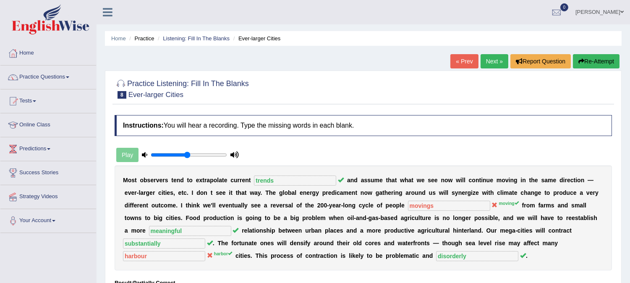
click at [495, 64] on link "Next »" at bounding box center [494, 61] width 28 height 14
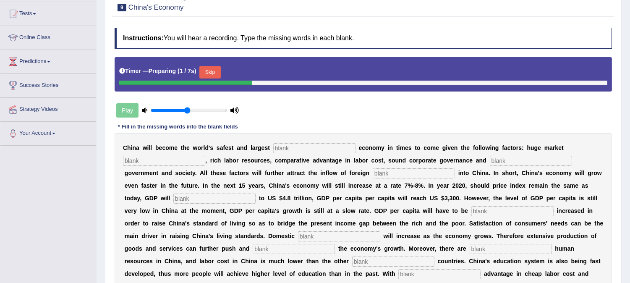
click at [217, 74] on button "Skip" at bounding box center [209, 72] width 21 height 13
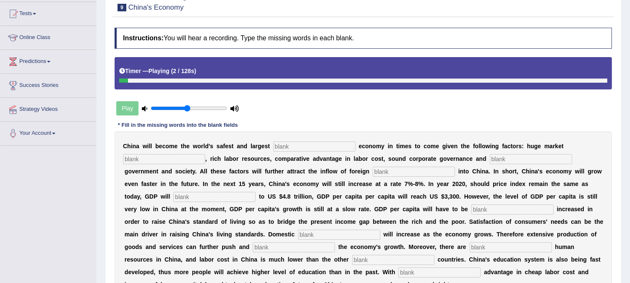
click at [290, 141] on input "text" at bounding box center [314, 146] width 82 height 10
type input "investment"
type input "potential"
type input "stable"
type input "capital"
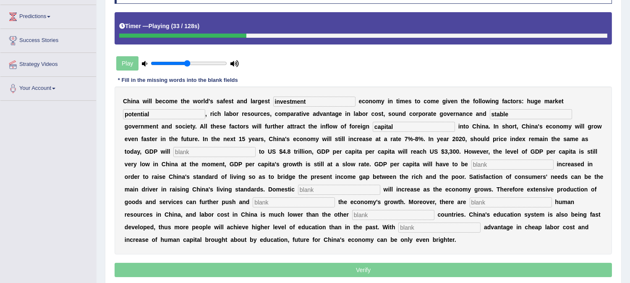
scroll to position [133, 0]
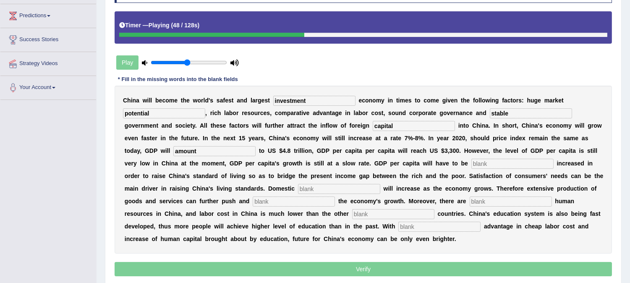
type input "amount"
type input "further"
type input "demand"
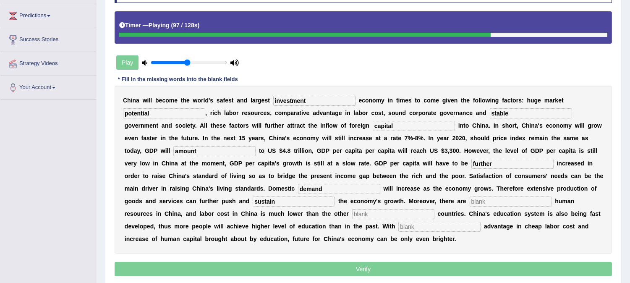
type input "sustain"
type input "aboundant"
type input "industralised"
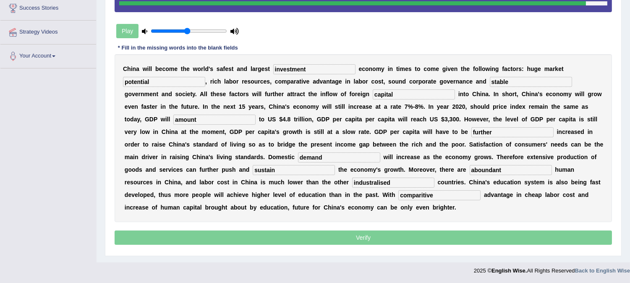
click at [421, 195] on input "comparitive" at bounding box center [439, 195] width 82 height 10
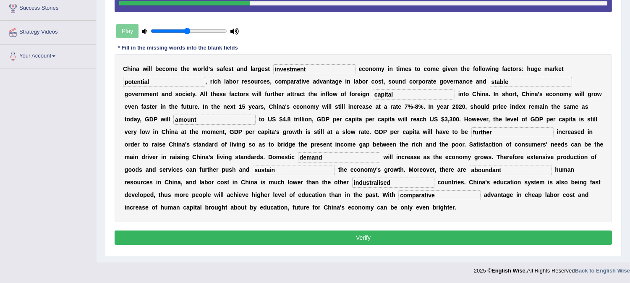
type input "comparative"
click at [397, 183] on input "industralised" at bounding box center [393, 182] width 82 height 10
type input "industrialized"
click at [508, 167] on input "aboundant" at bounding box center [510, 170] width 82 height 10
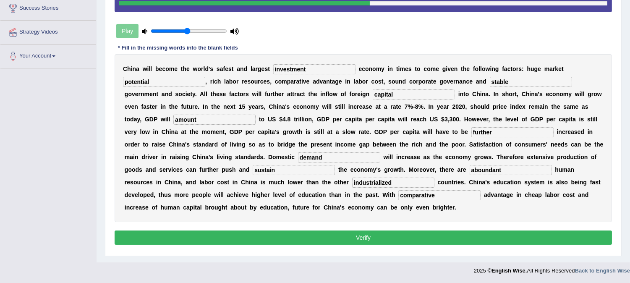
click at [508, 167] on input "aboundant" at bounding box center [510, 170] width 82 height 10
type input "abundant"
click at [330, 169] on input "sustain" at bounding box center [293, 170] width 82 height 10
click at [306, 235] on button "Verify" at bounding box center [362, 237] width 497 height 14
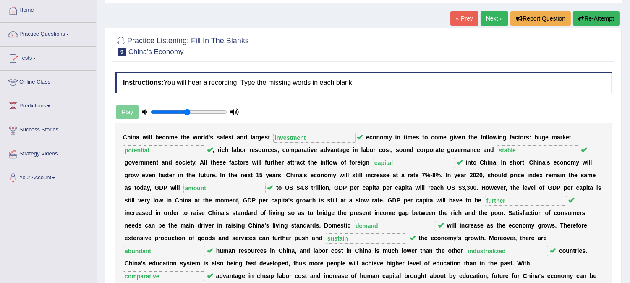
scroll to position [18, 0]
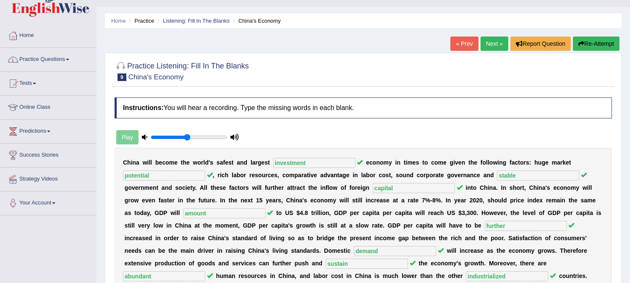
click at [31, 102] on link "Online Class" at bounding box center [48, 106] width 96 height 21
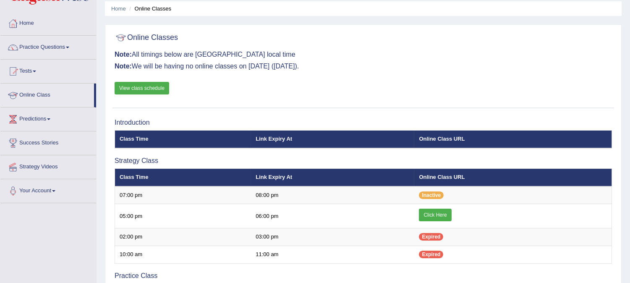
scroll to position [47, 0]
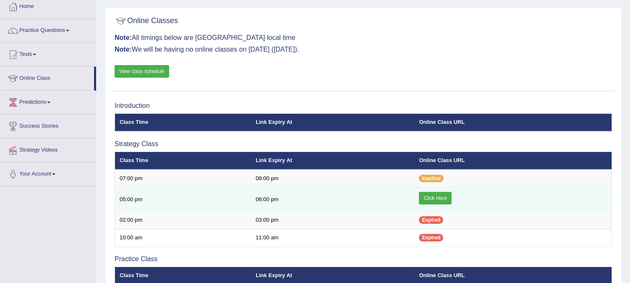
click at [424, 195] on link "Click Here" at bounding box center [435, 198] width 32 height 13
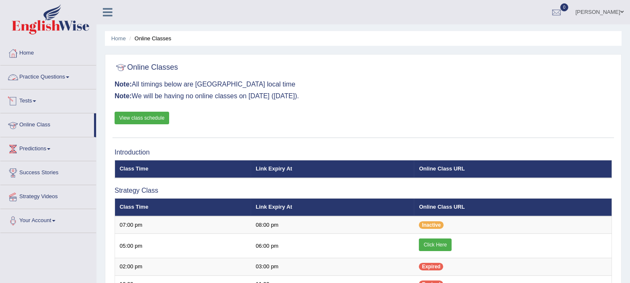
click at [50, 76] on link "Practice Questions" at bounding box center [48, 75] width 96 height 21
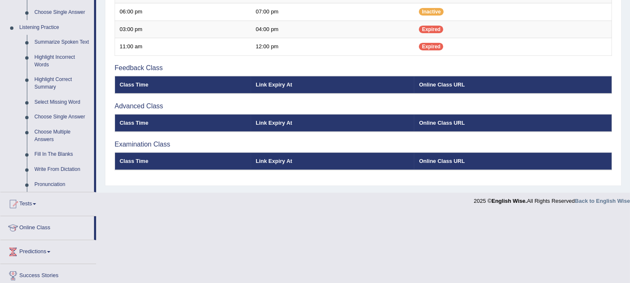
scroll to position [305, 0]
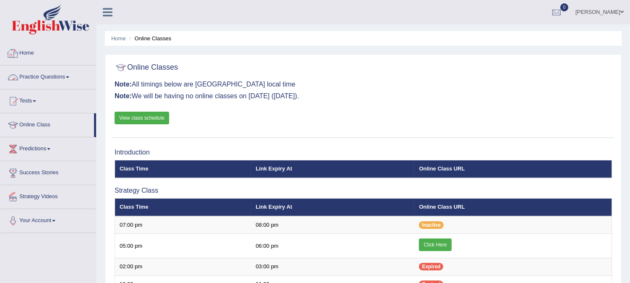
click at [43, 77] on link "Practice Questions" at bounding box center [48, 75] width 96 height 21
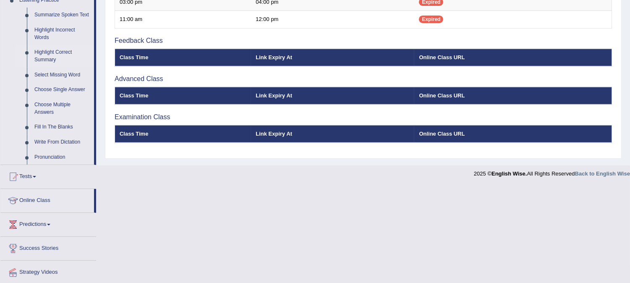
scroll to position [326, 0]
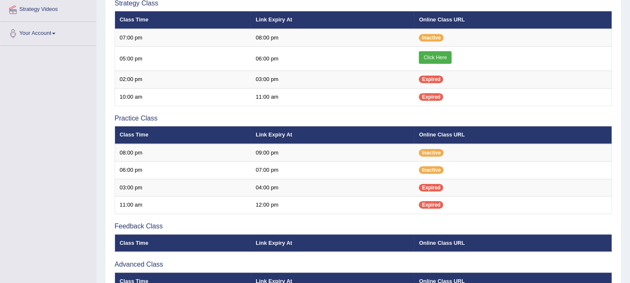
scroll to position [87, 0]
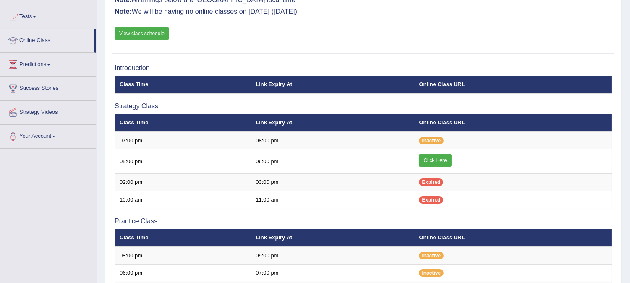
scroll to position [84, 0]
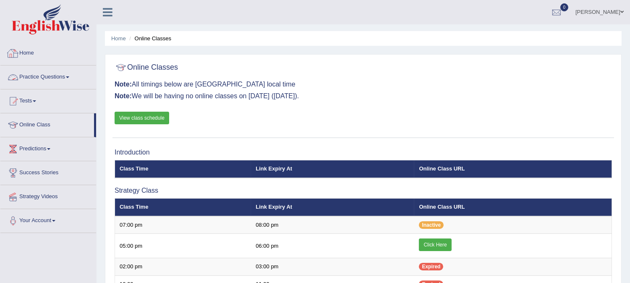
click at [44, 77] on link "Practice Questions" at bounding box center [48, 75] width 96 height 21
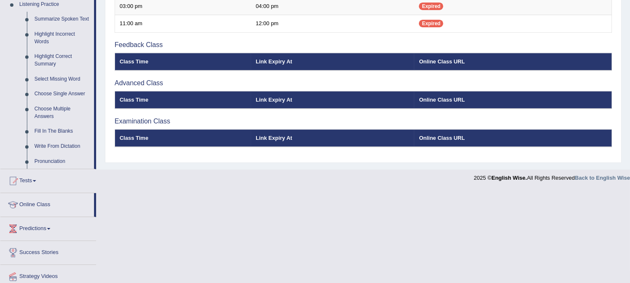
scroll to position [351, 0]
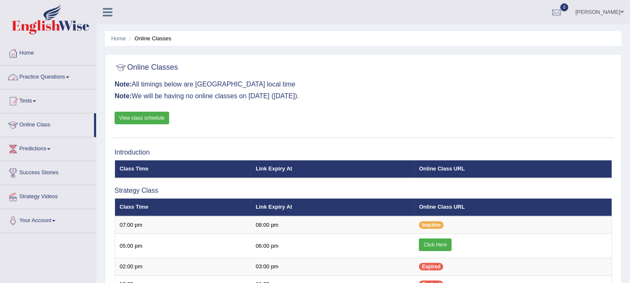
click at [62, 78] on link "Practice Questions" at bounding box center [48, 75] width 96 height 21
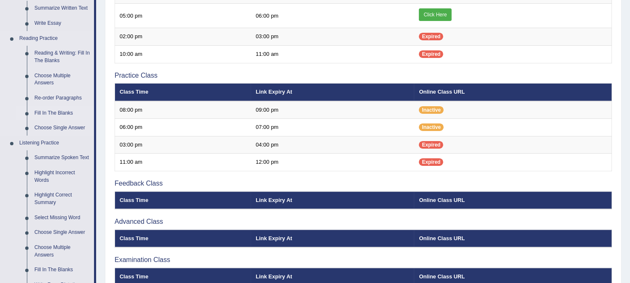
scroll to position [279, 0]
